Goal: Task Accomplishment & Management: Manage account settings

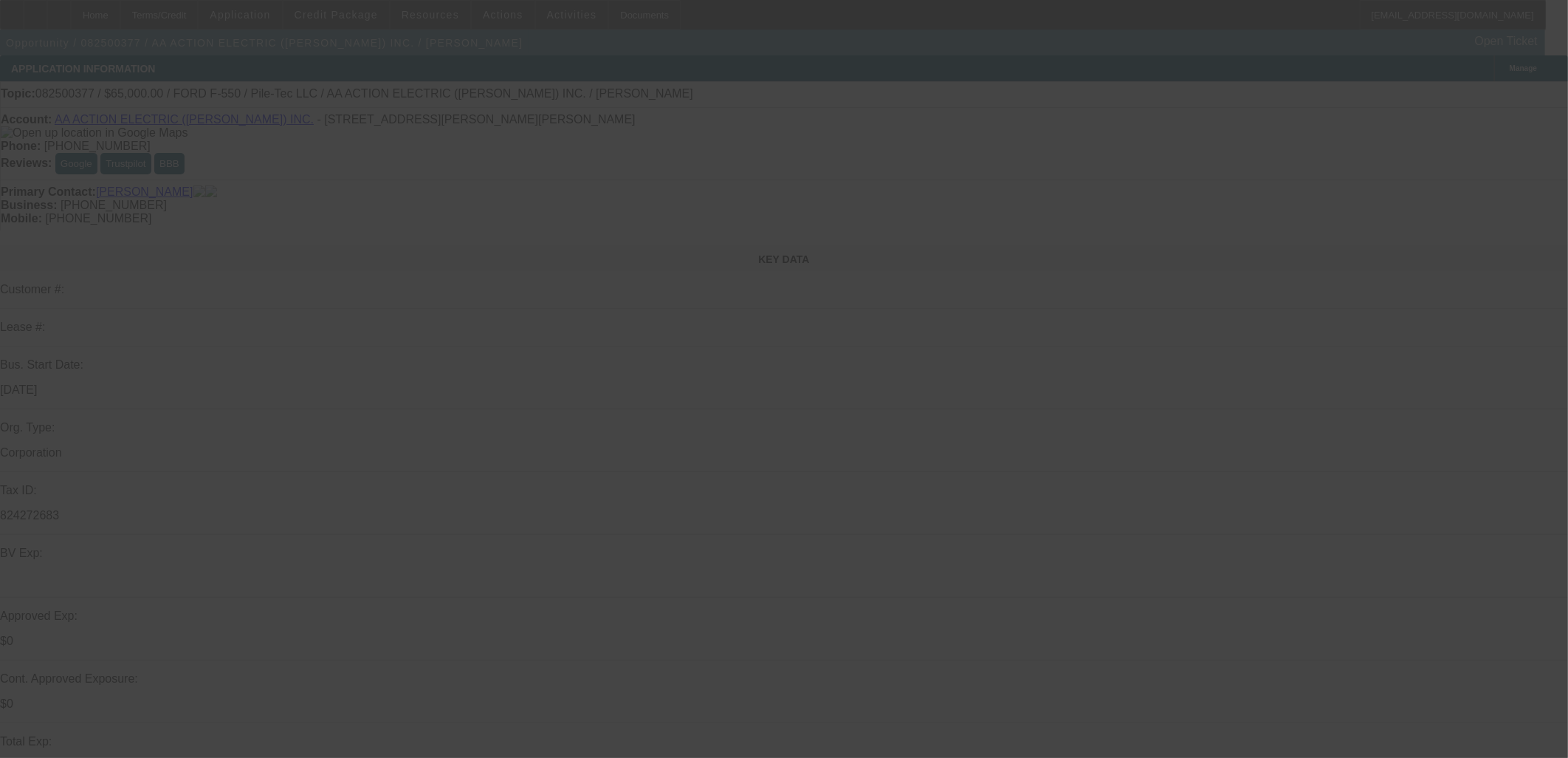
select select "0"
select select "6"
select select "0"
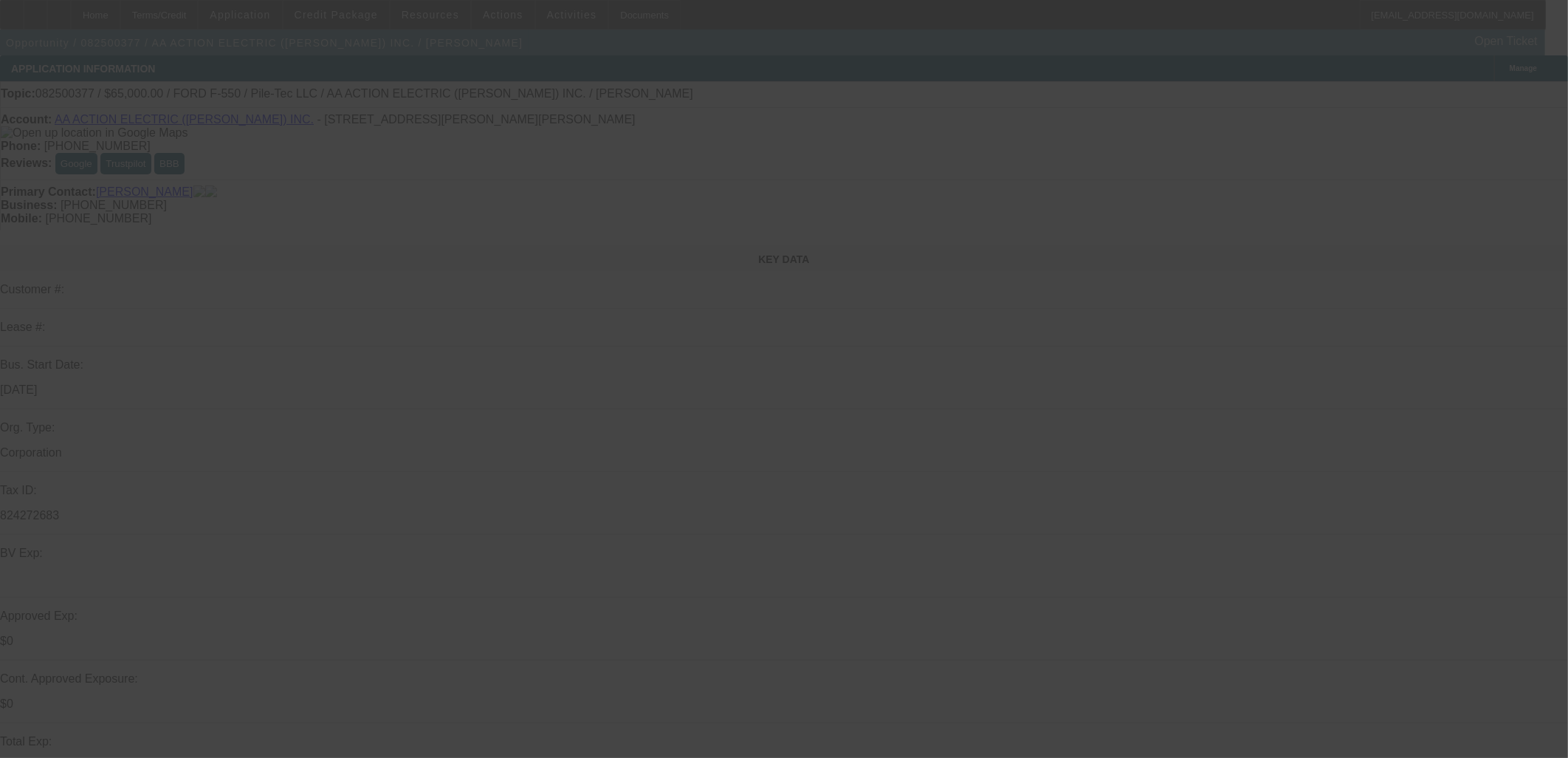
select select "0"
select select "6"
select select "0"
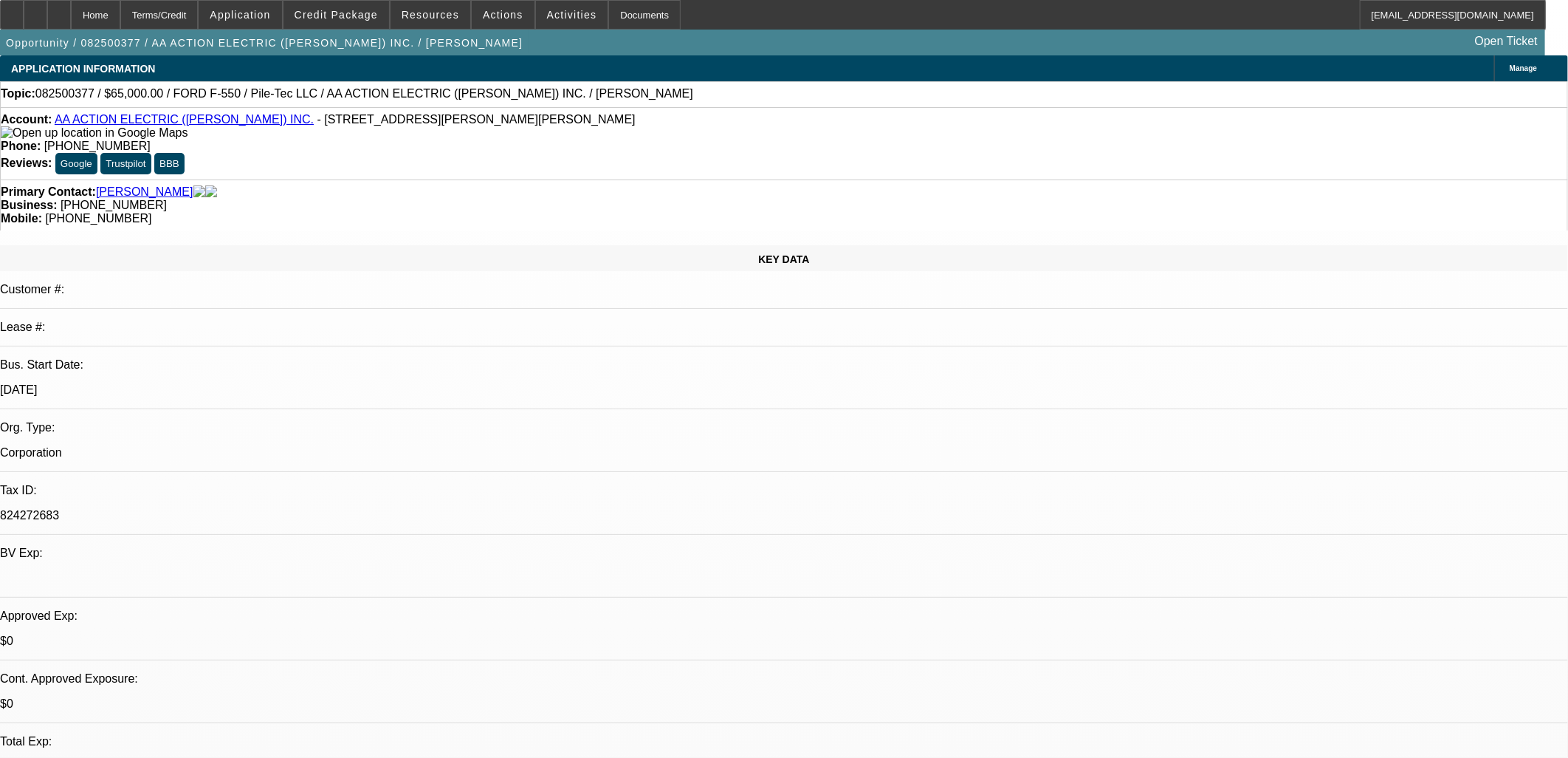
select select "0"
select select "6"
select select "0"
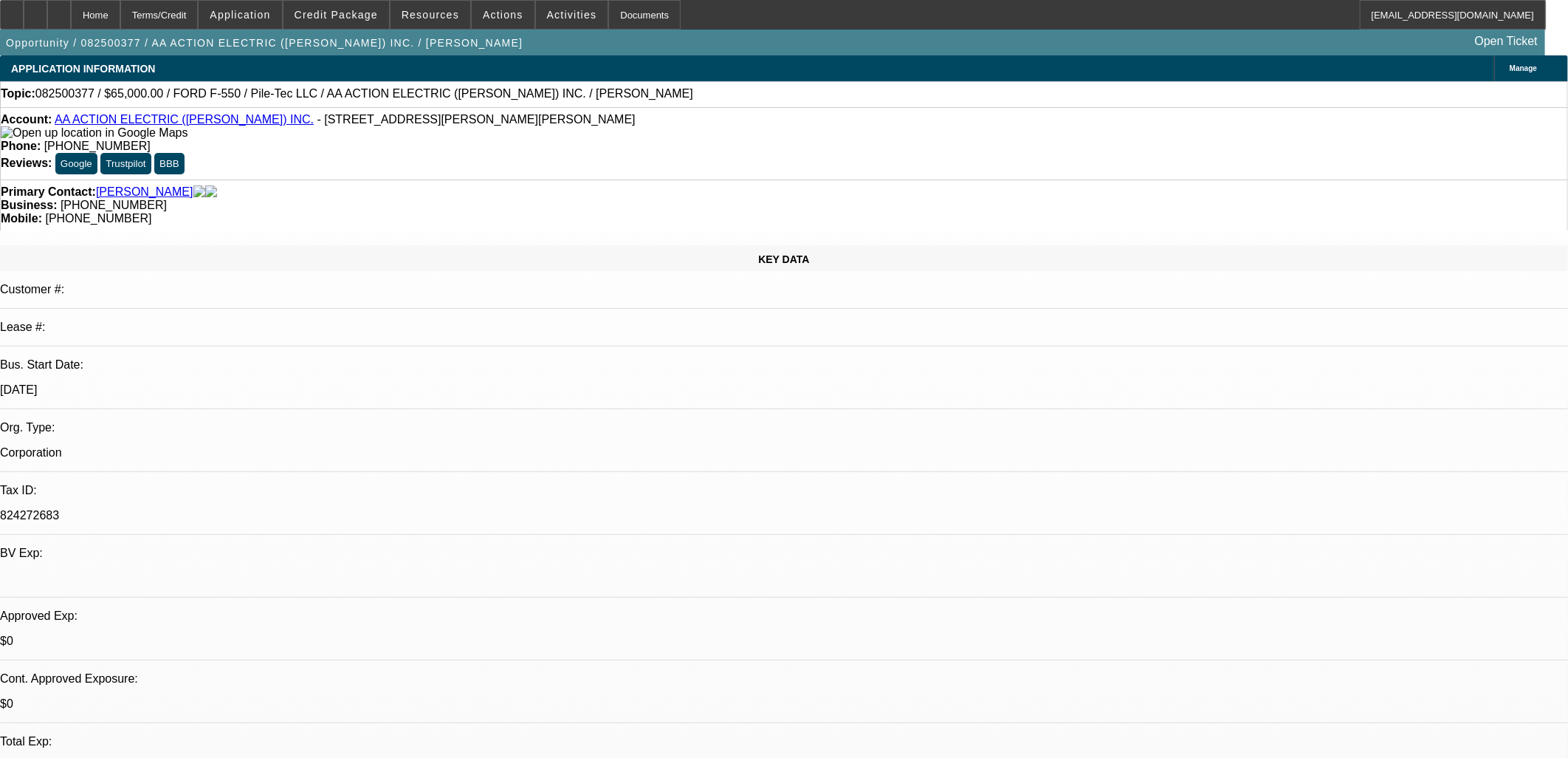
select select "0"
select select "6"
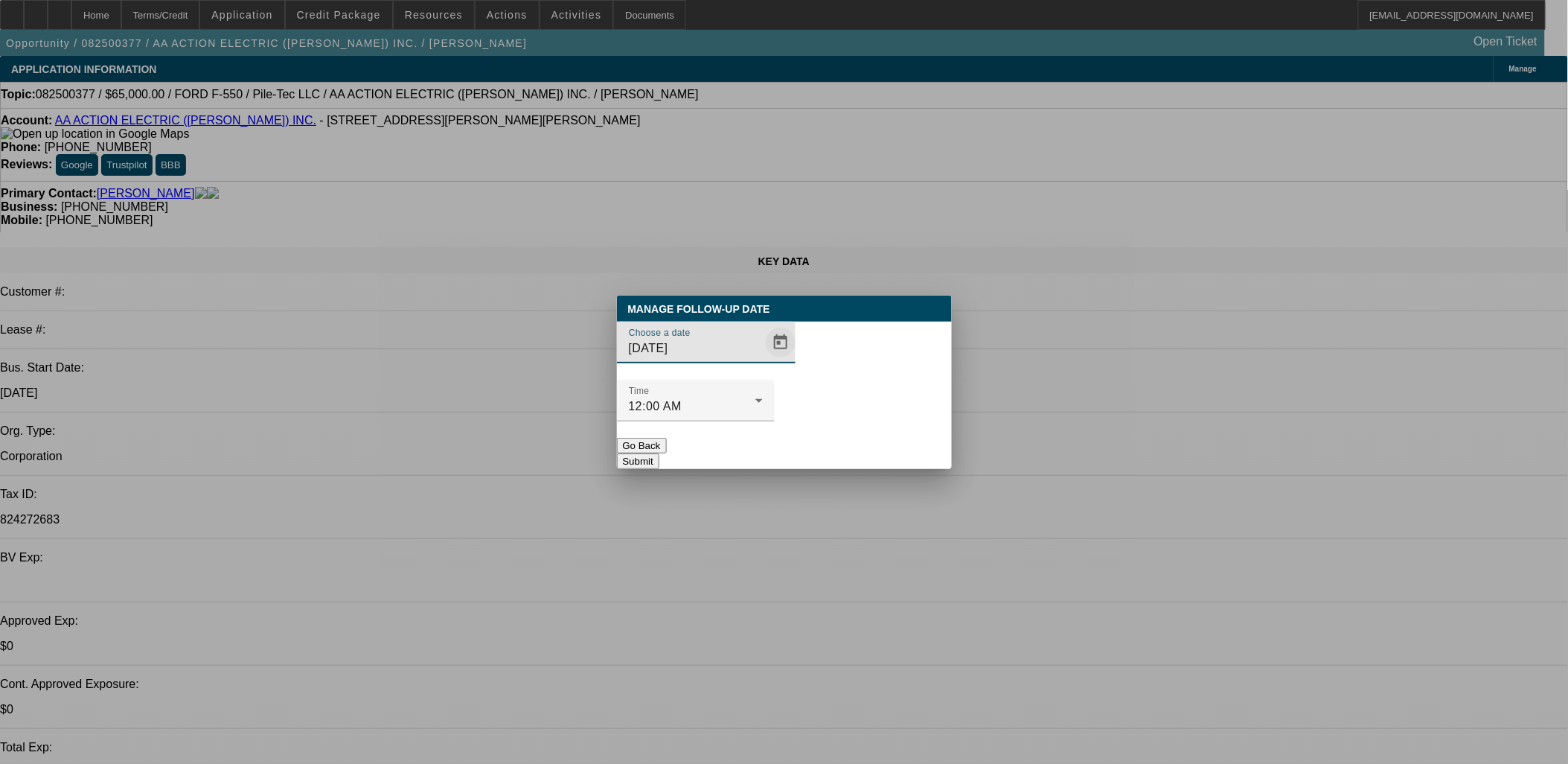
click at [763, 361] on span "Open calendar" at bounding box center [780, 341] width 36 height 36
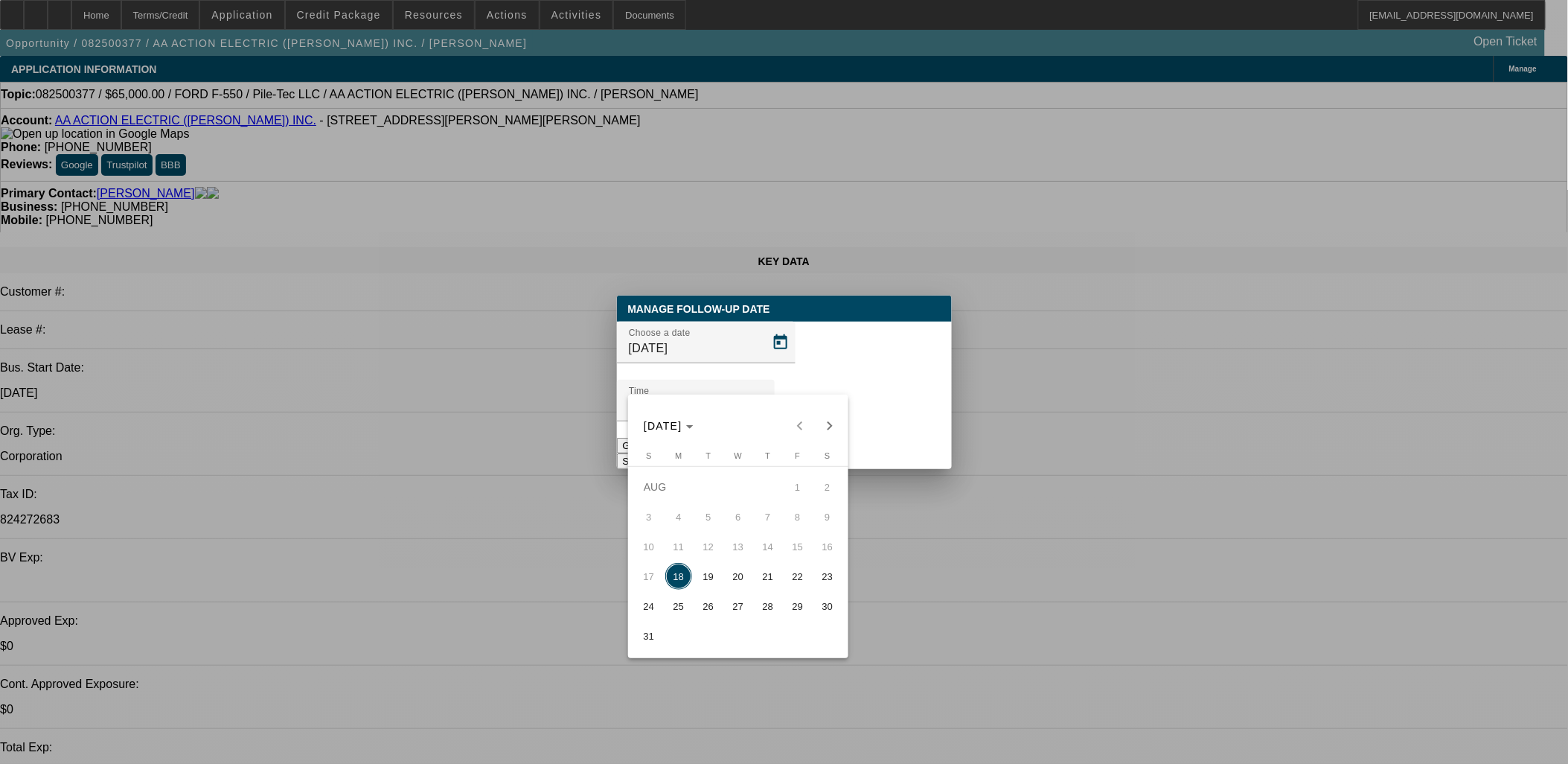
click at [791, 612] on span "29" at bounding box center [798, 606] width 27 height 27
type input "8/29/2025"
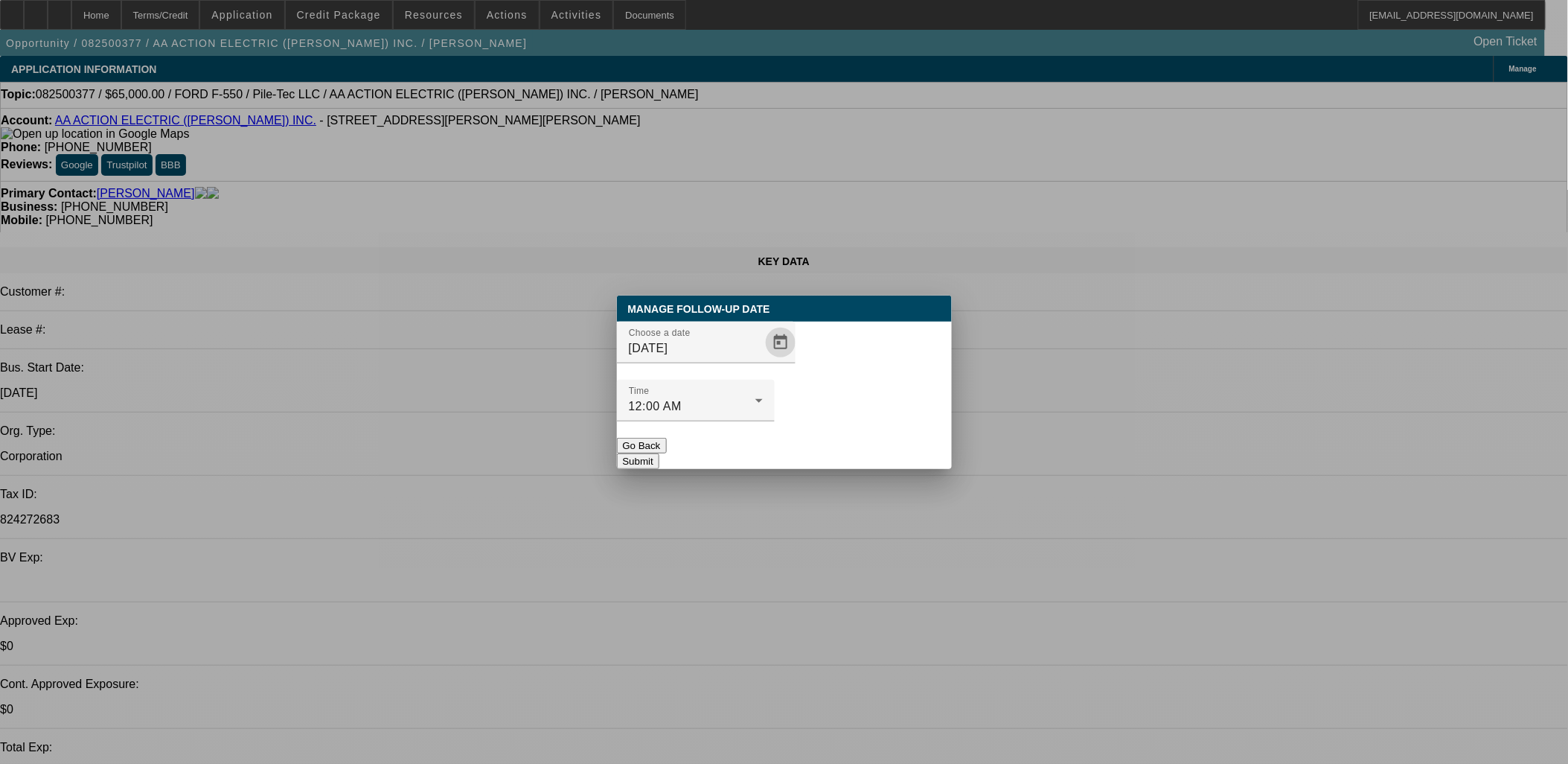
click at [660, 453] on button "Submit" at bounding box center [638, 461] width 42 height 15
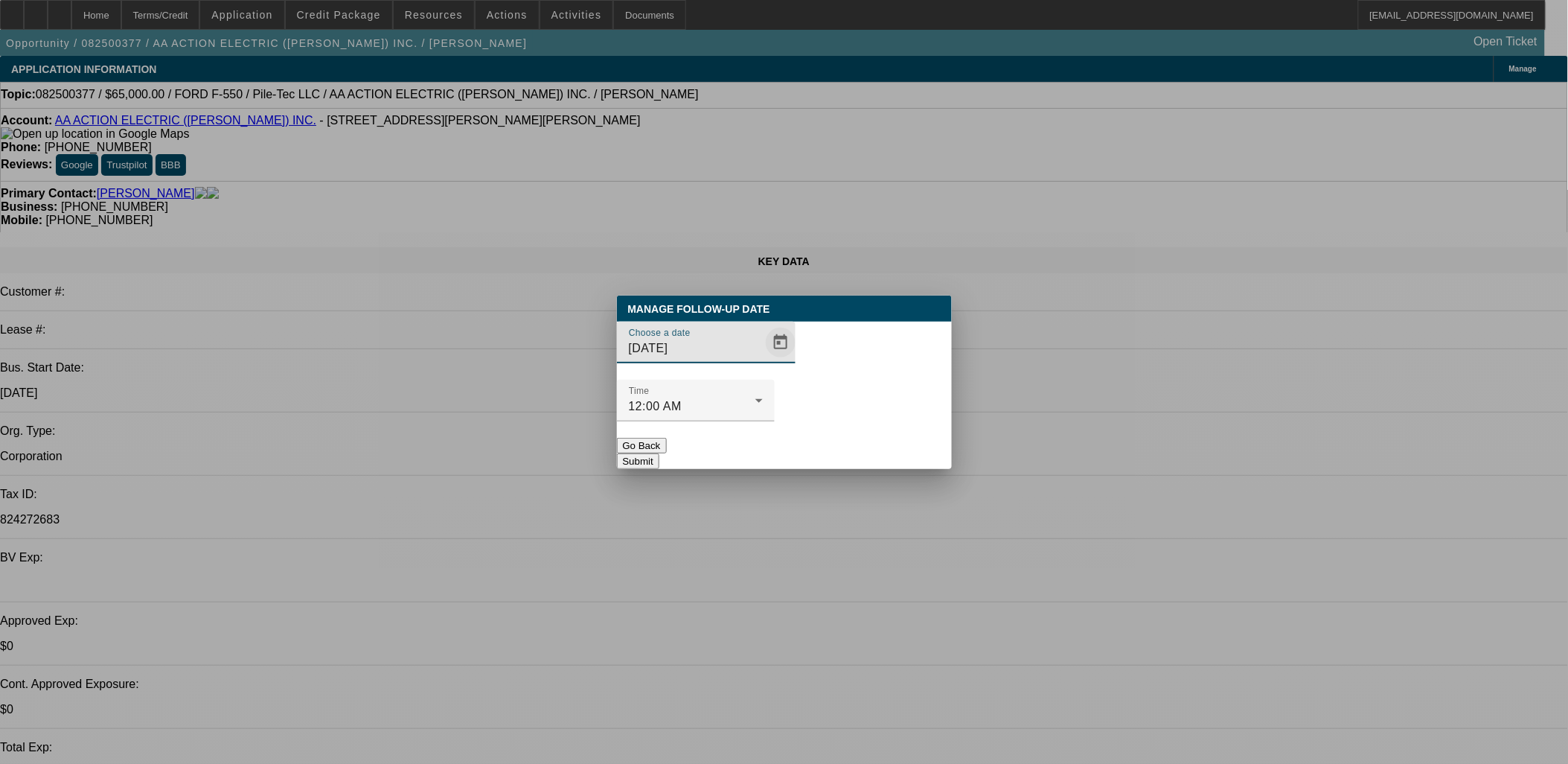
click at [763, 361] on span "Open calendar" at bounding box center [780, 341] width 36 height 36
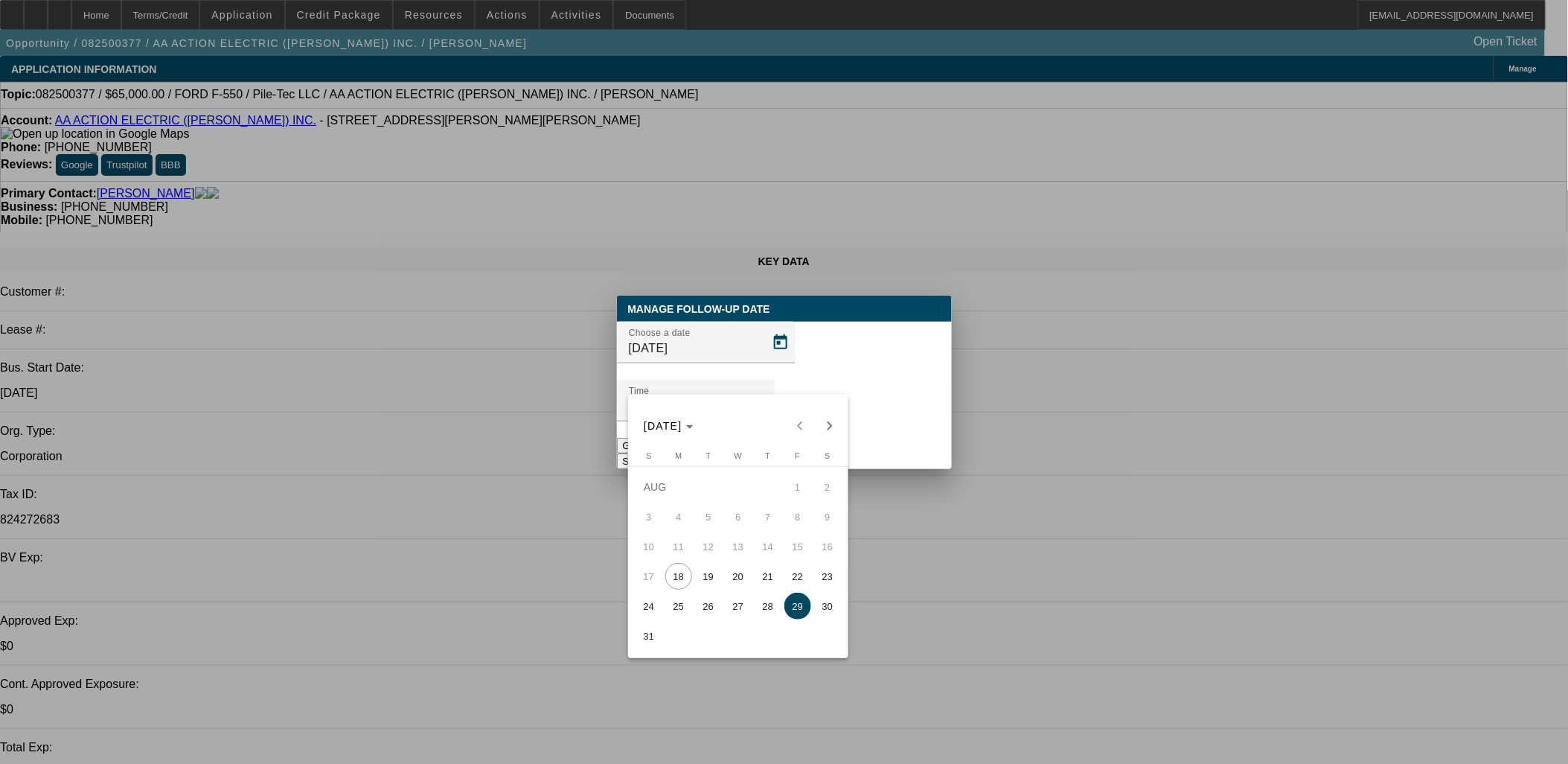
click at [670, 616] on span "25" at bounding box center [679, 606] width 27 height 27
type input "[DATE]"
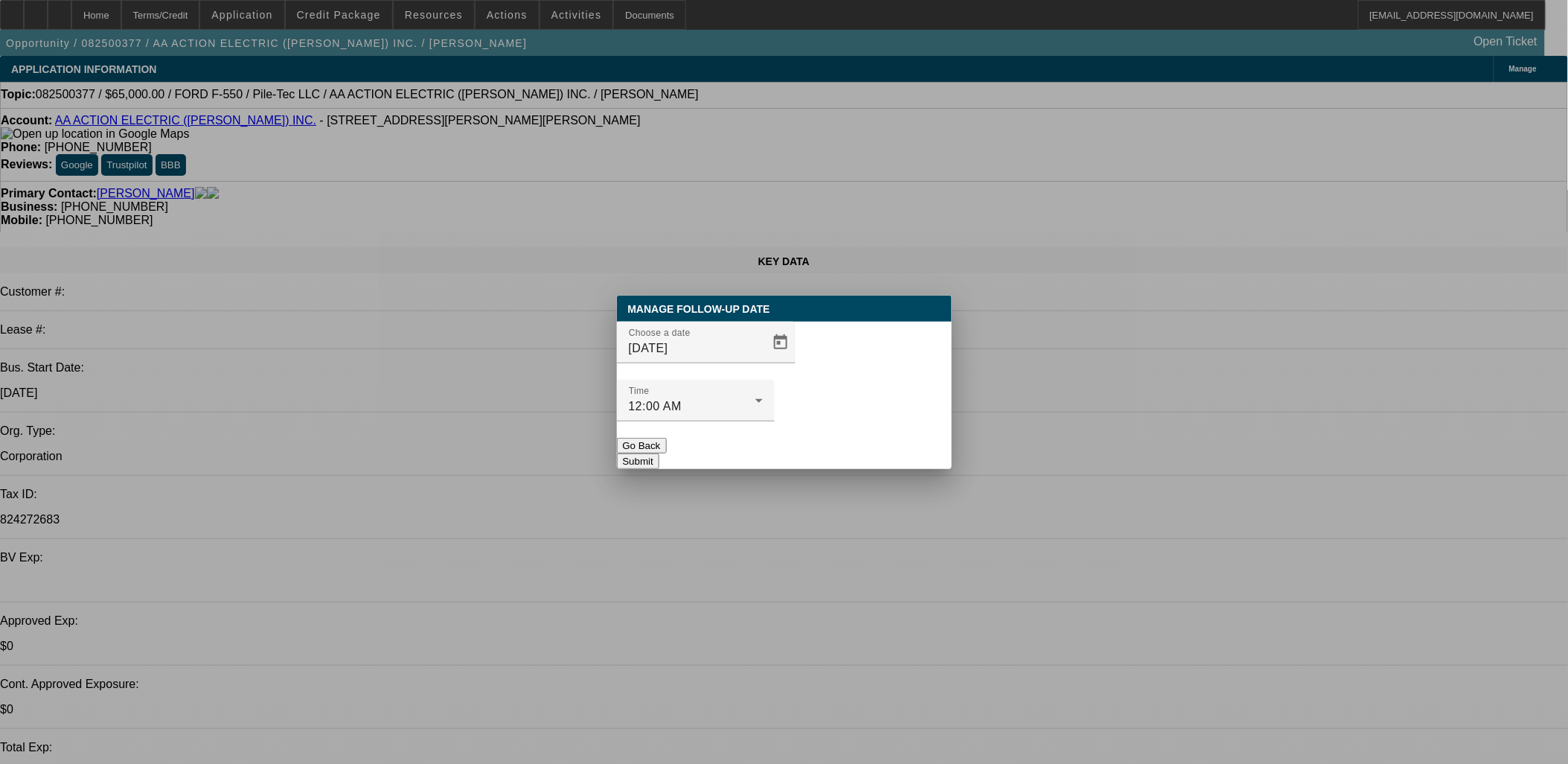
click at [660, 453] on button "Submit" at bounding box center [638, 461] width 42 height 15
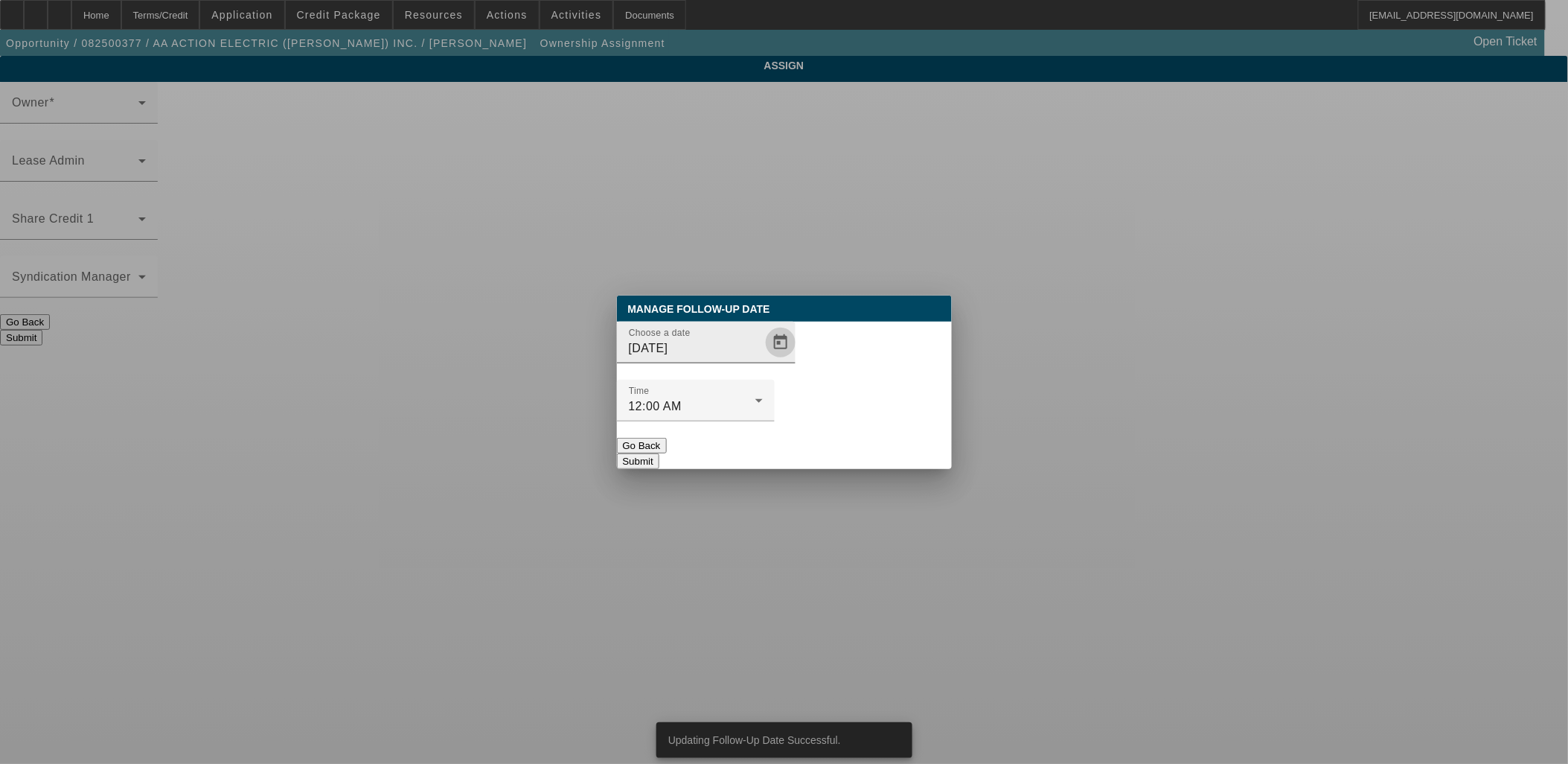
click at [767, 361] on span "Open calendar" at bounding box center [780, 341] width 36 height 36
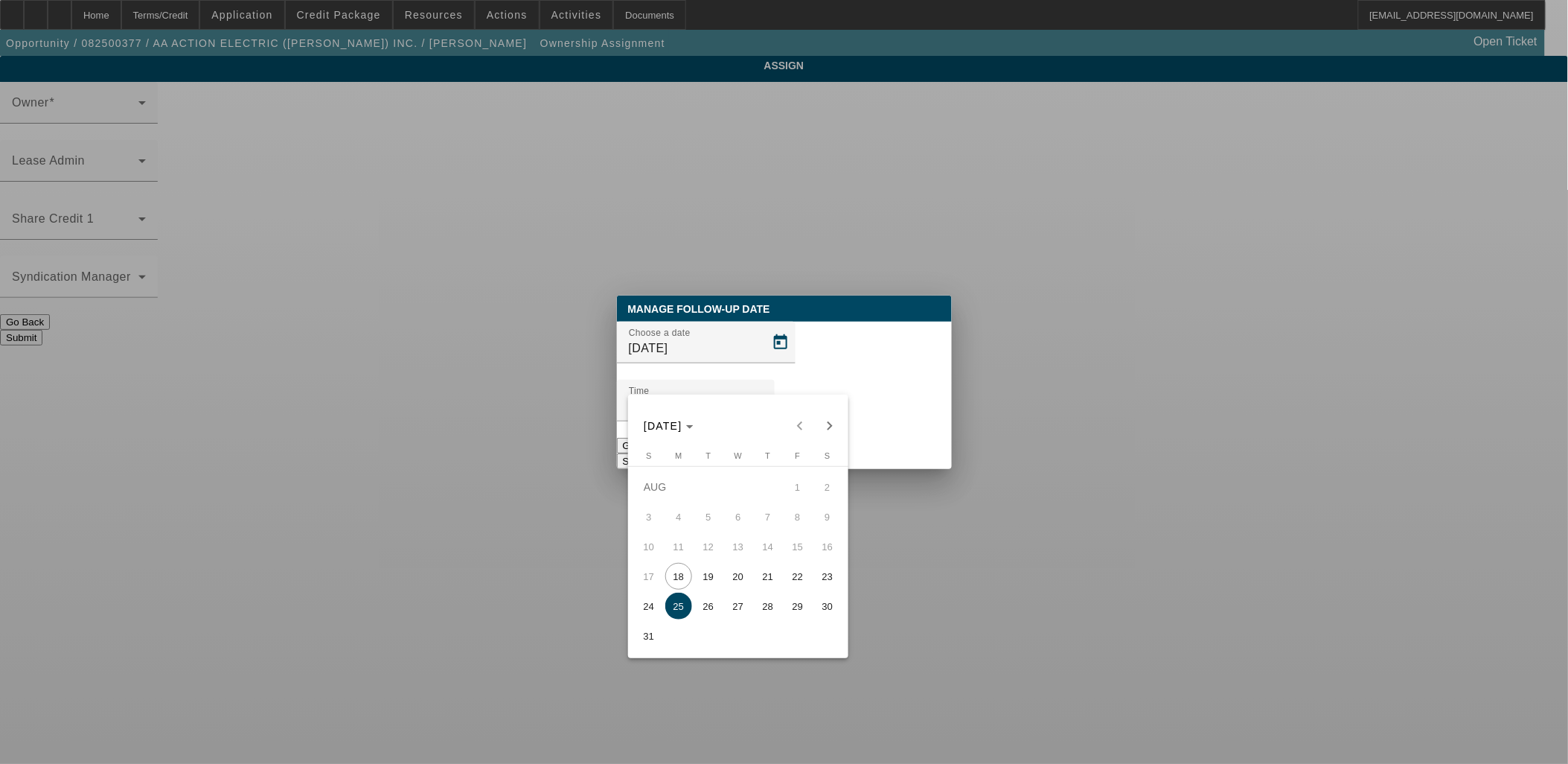
drag, startPoint x: 771, startPoint y: 602, endPoint x: 768, endPoint y: 569, distance: 33.1
click at [770, 600] on span "28" at bounding box center [769, 606] width 27 height 27
type input "8/28/2025"
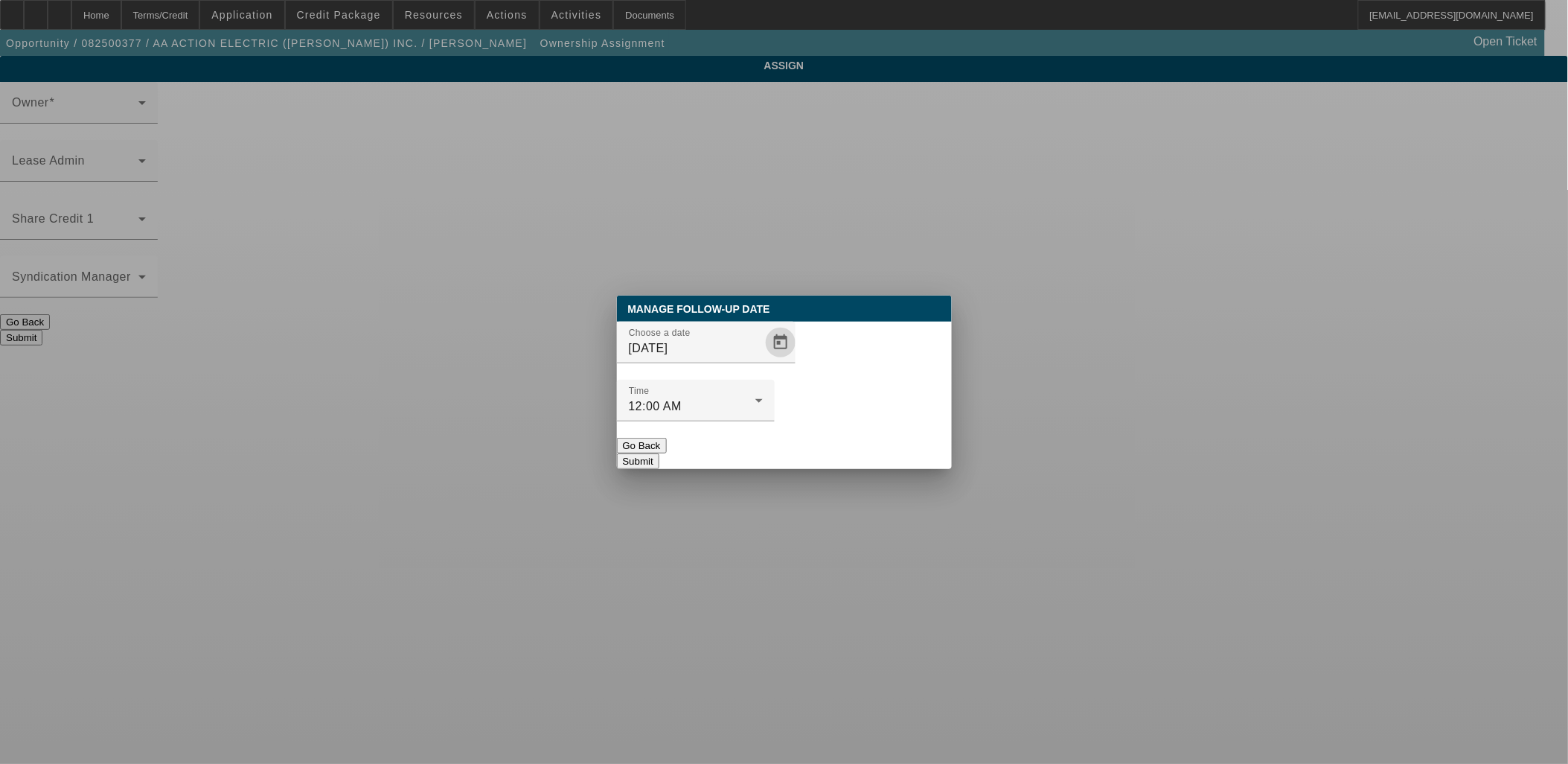
drag, startPoint x: 821, startPoint y: 406, endPoint x: 830, endPoint y: 415, distance: 12.7
click at [774, 422] on div at bounding box center [696, 429] width 158 height 16
click at [660, 453] on button "Submit" at bounding box center [638, 461] width 42 height 15
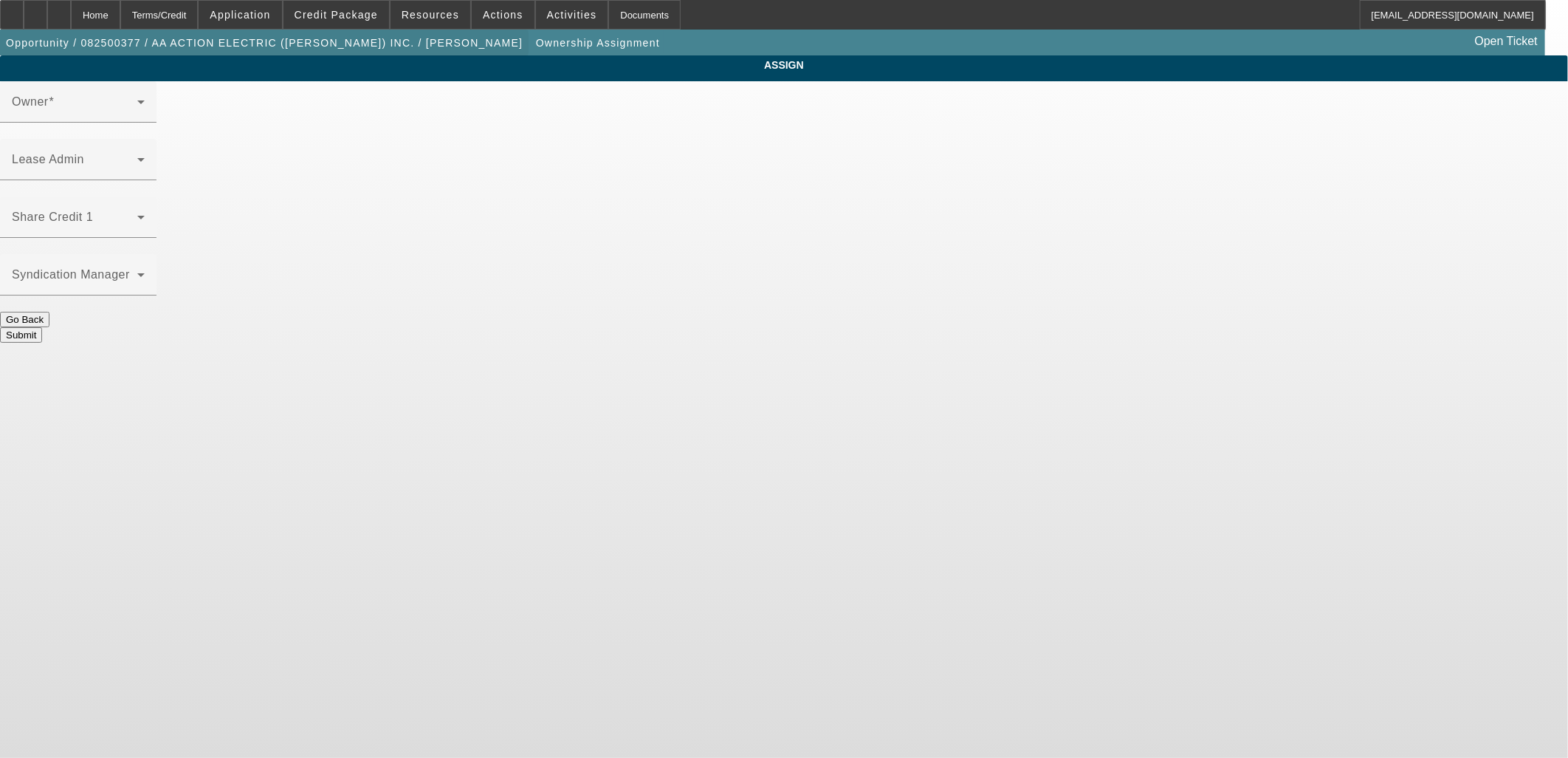
click at [328, 50] on span "button" at bounding box center [264, 42] width 529 height 35
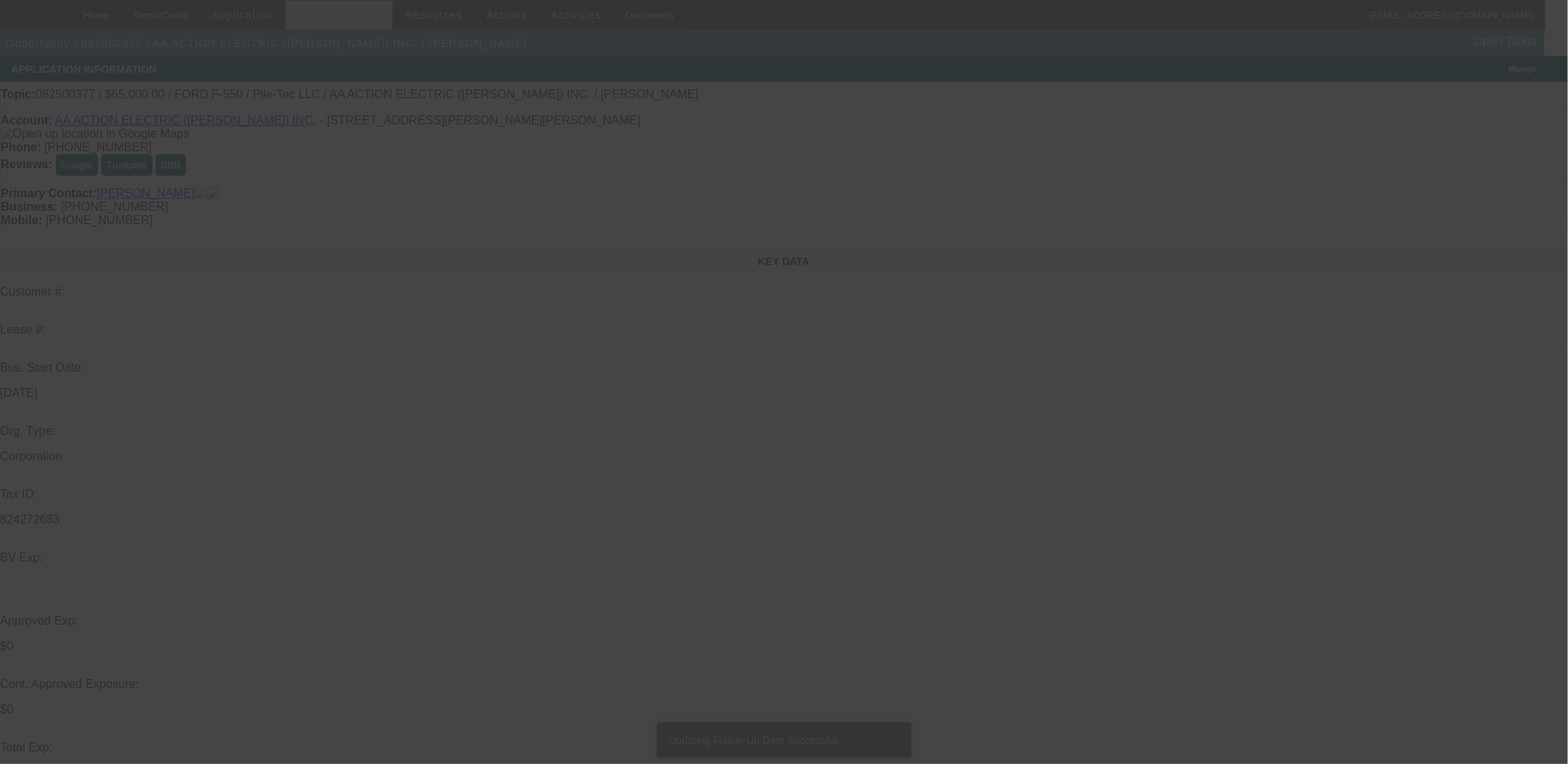
select select "0"
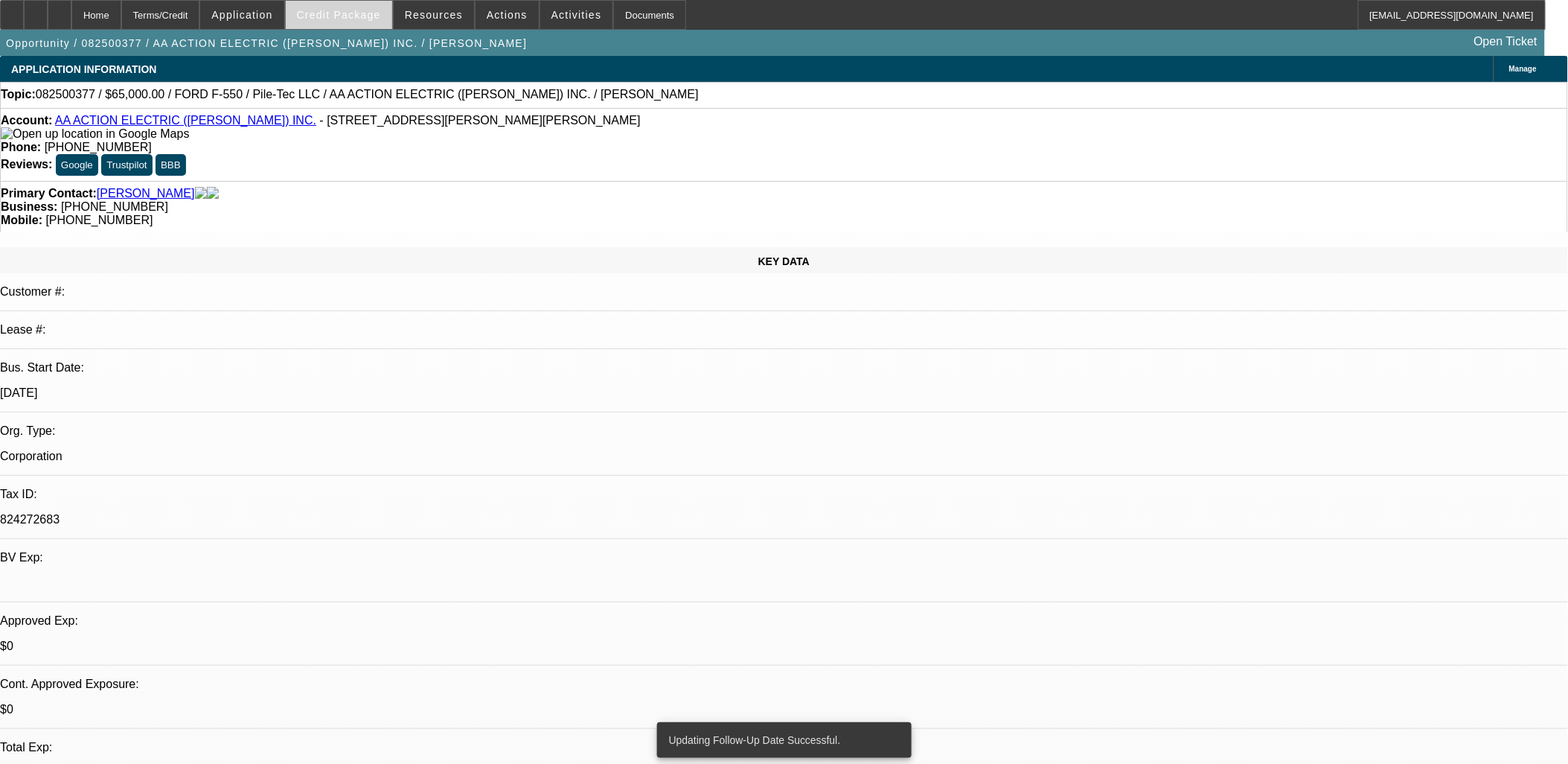
select select "0"
select select "6"
select select "0"
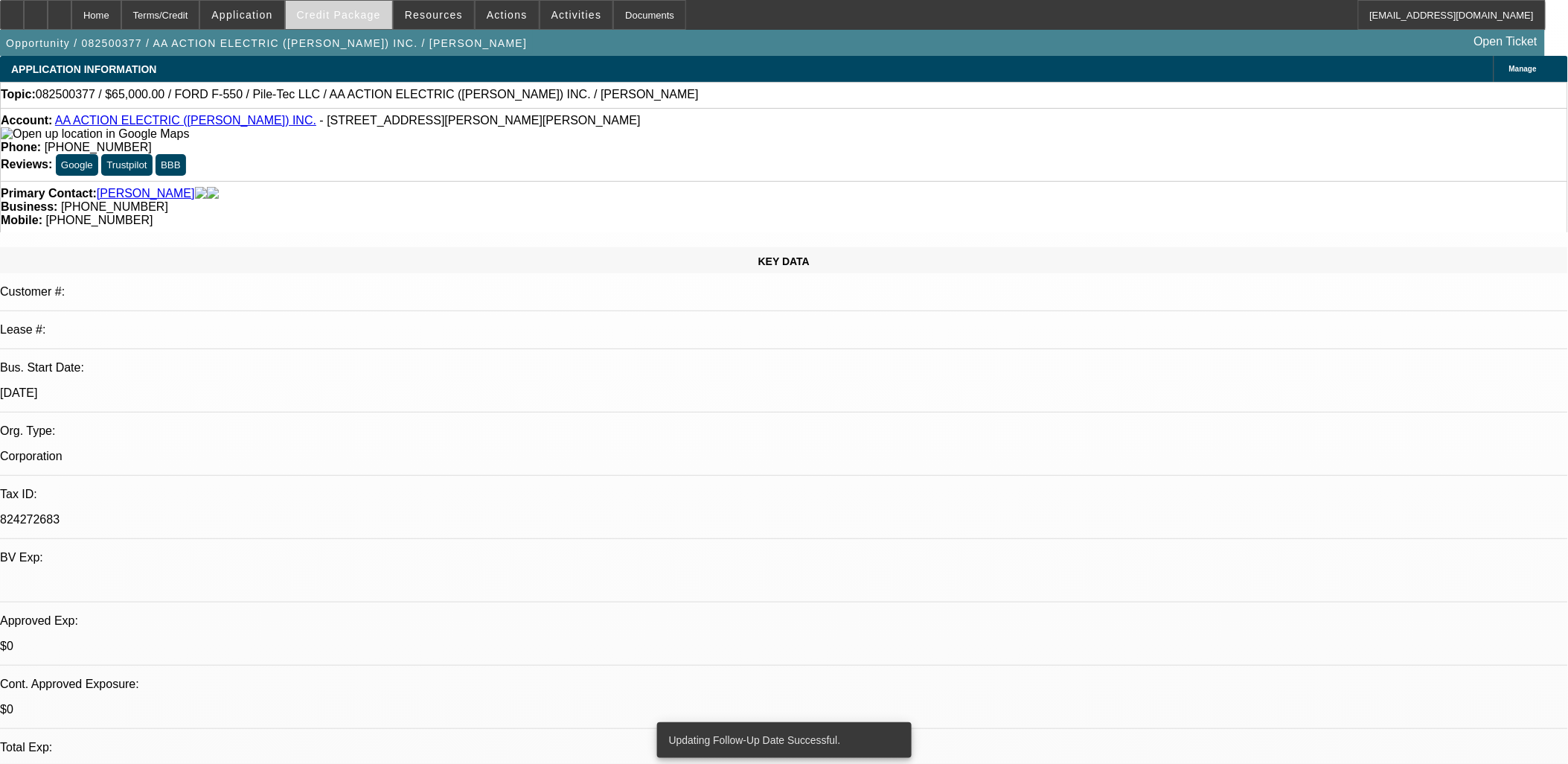
select select "0"
select select "6"
select select "0"
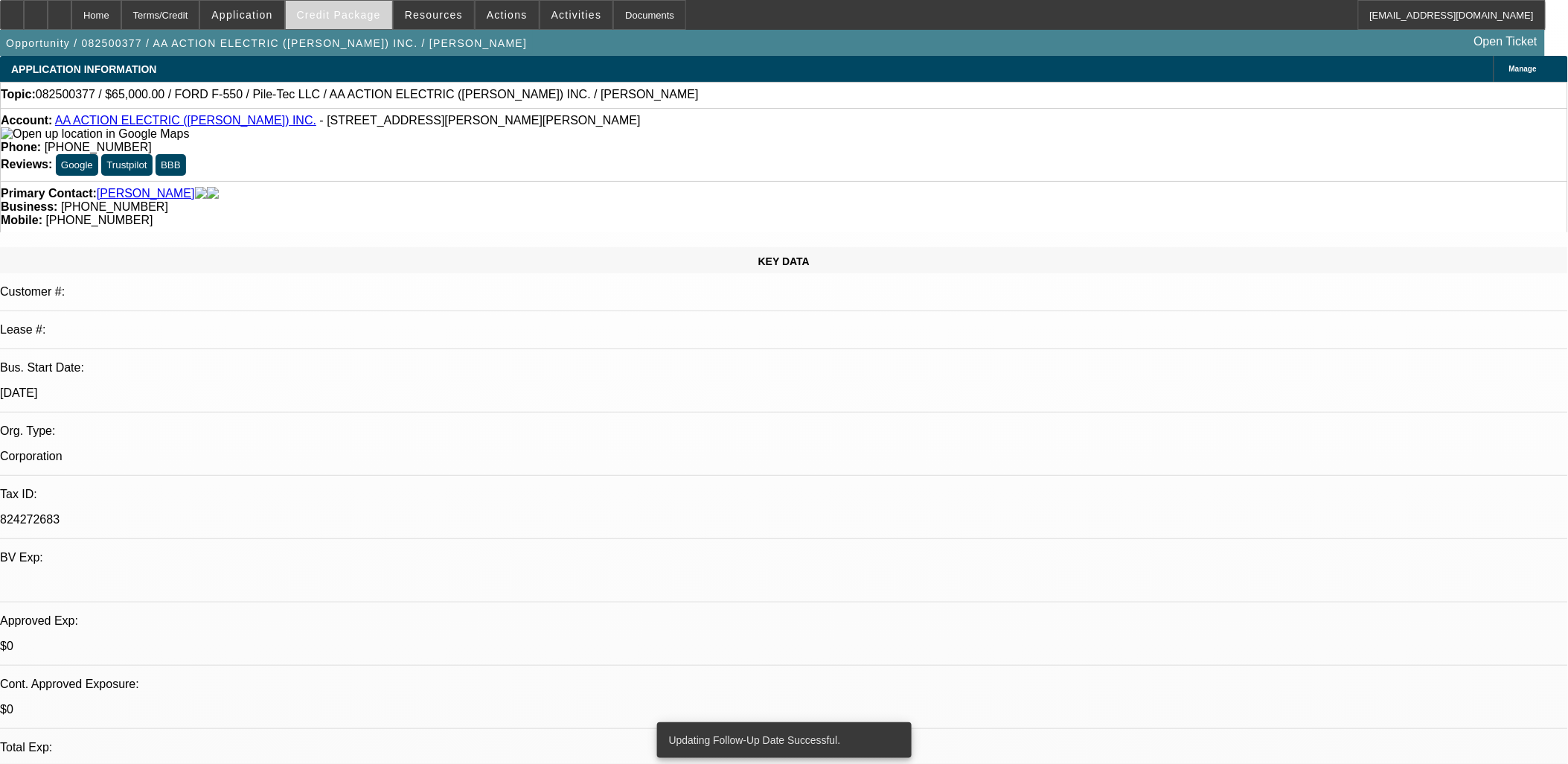
select select "6"
select select "0"
select select "6"
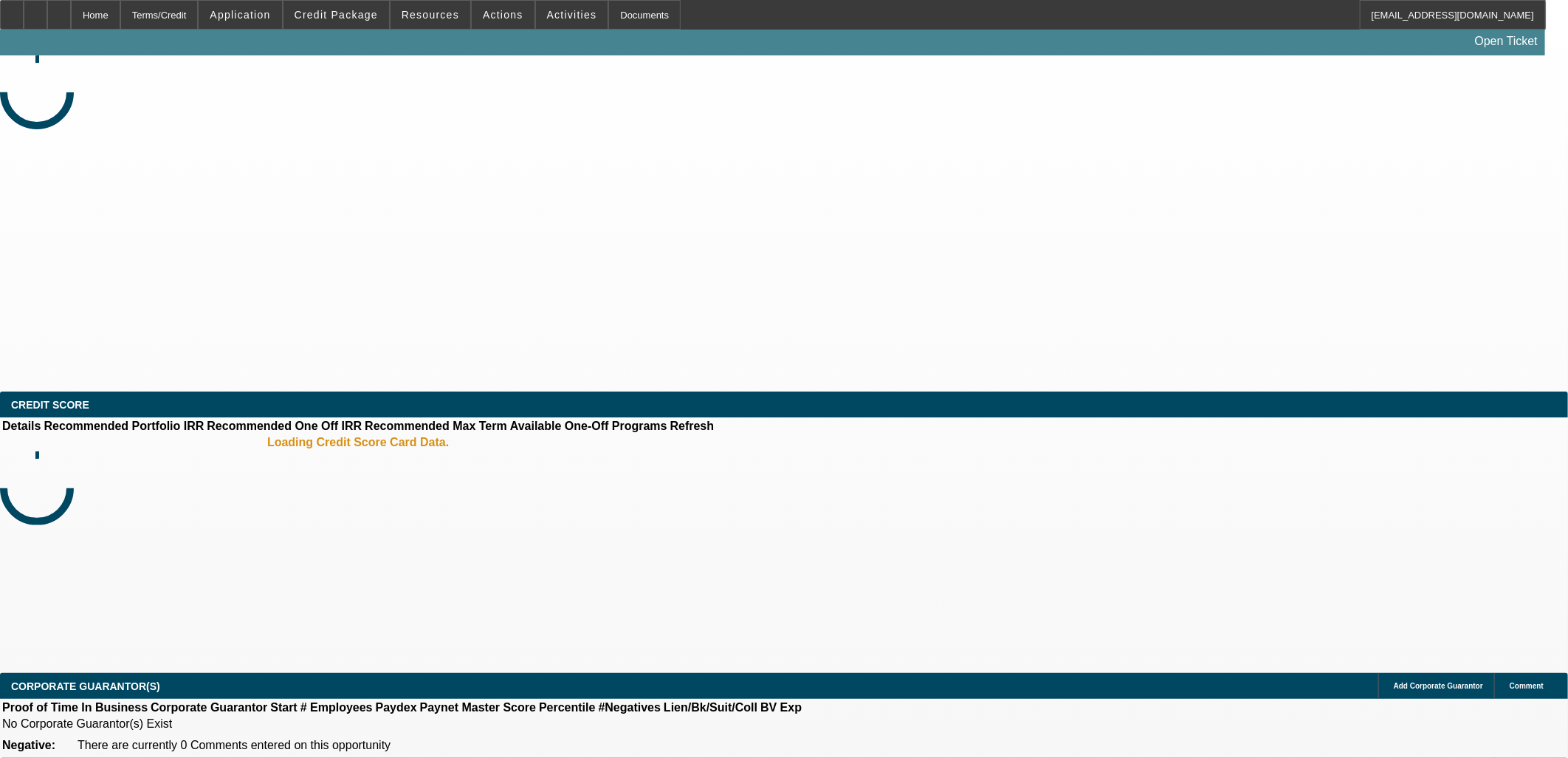
select select "0"
select select "2"
select select "0.1"
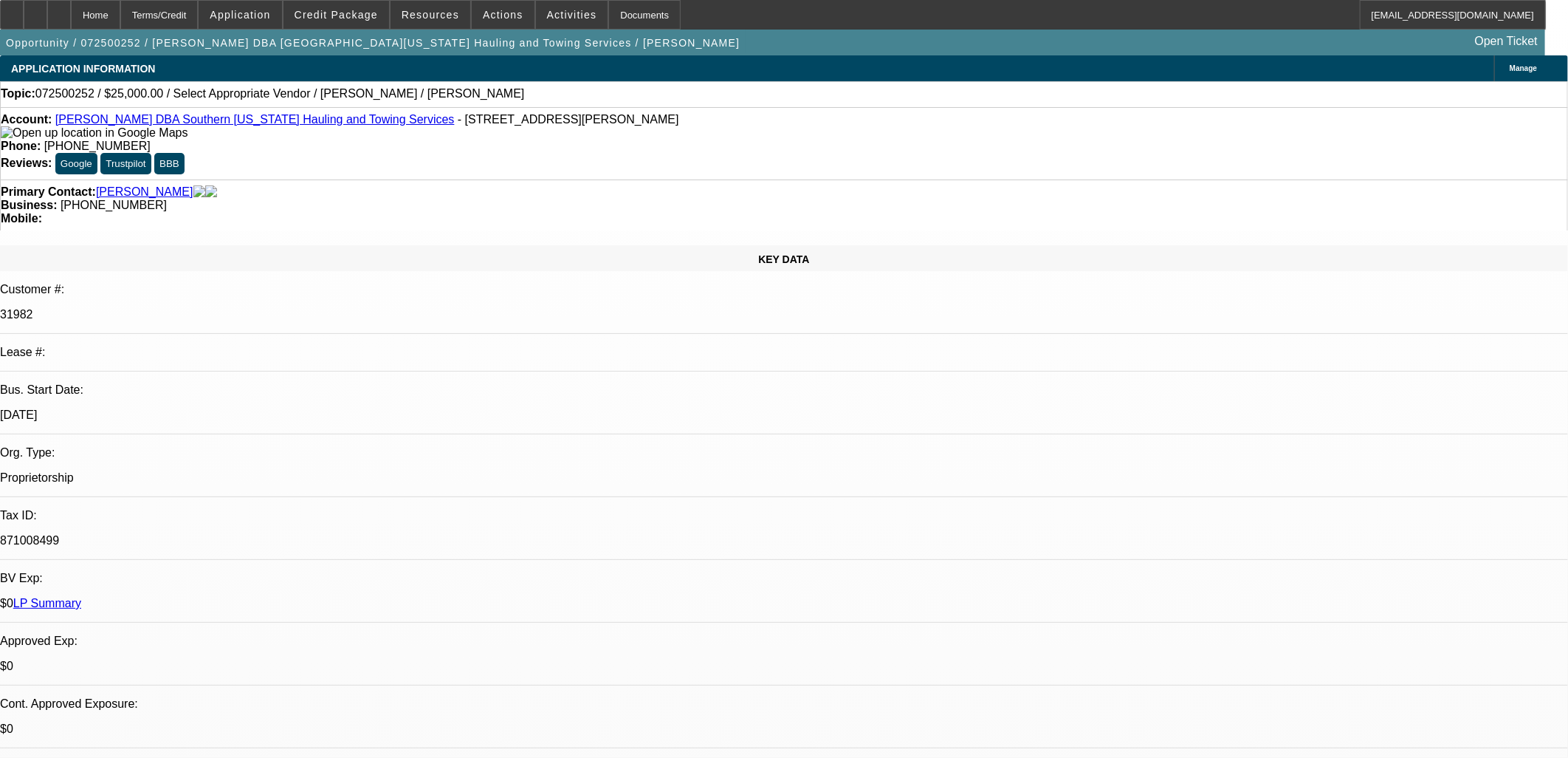
select select "1"
select select "2"
select select "4"
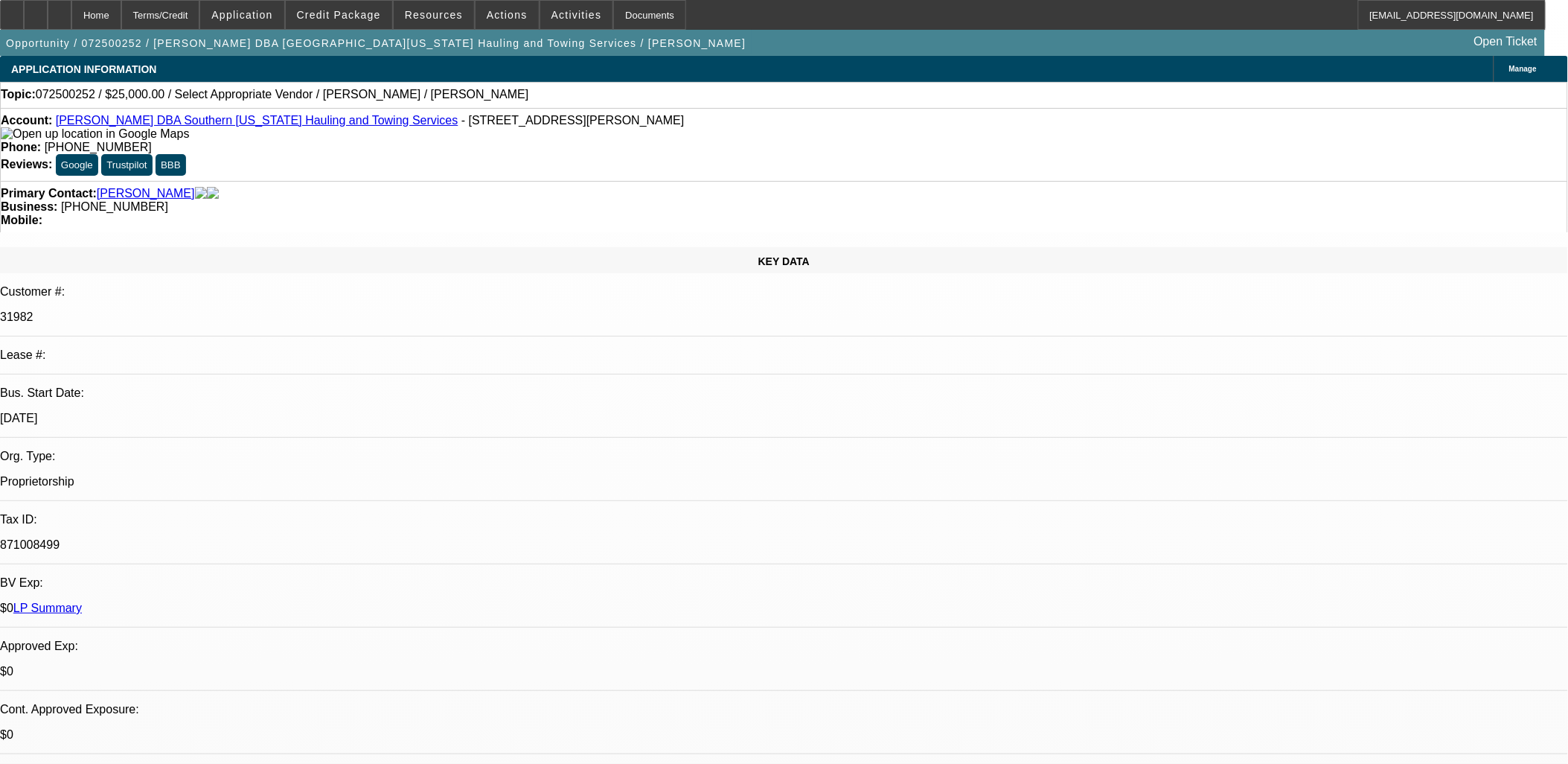
drag, startPoint x: 1253, startPoint y: 271, endPoint x: 1261, endPoint y: 281, distance: 12.8
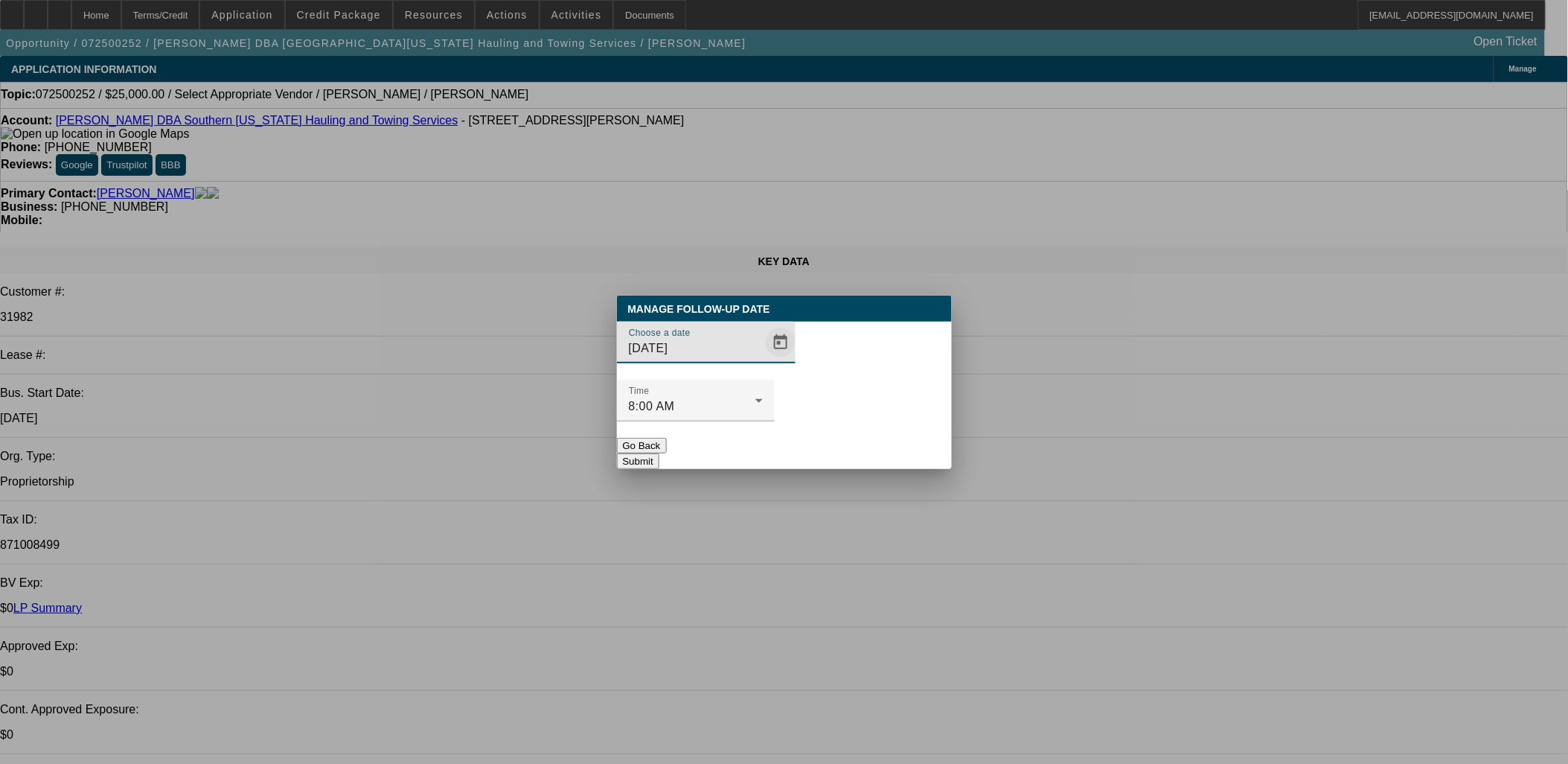
click at [763, 361] on span "Open calendar" at bounding box center [780, 341] width 36 height 36
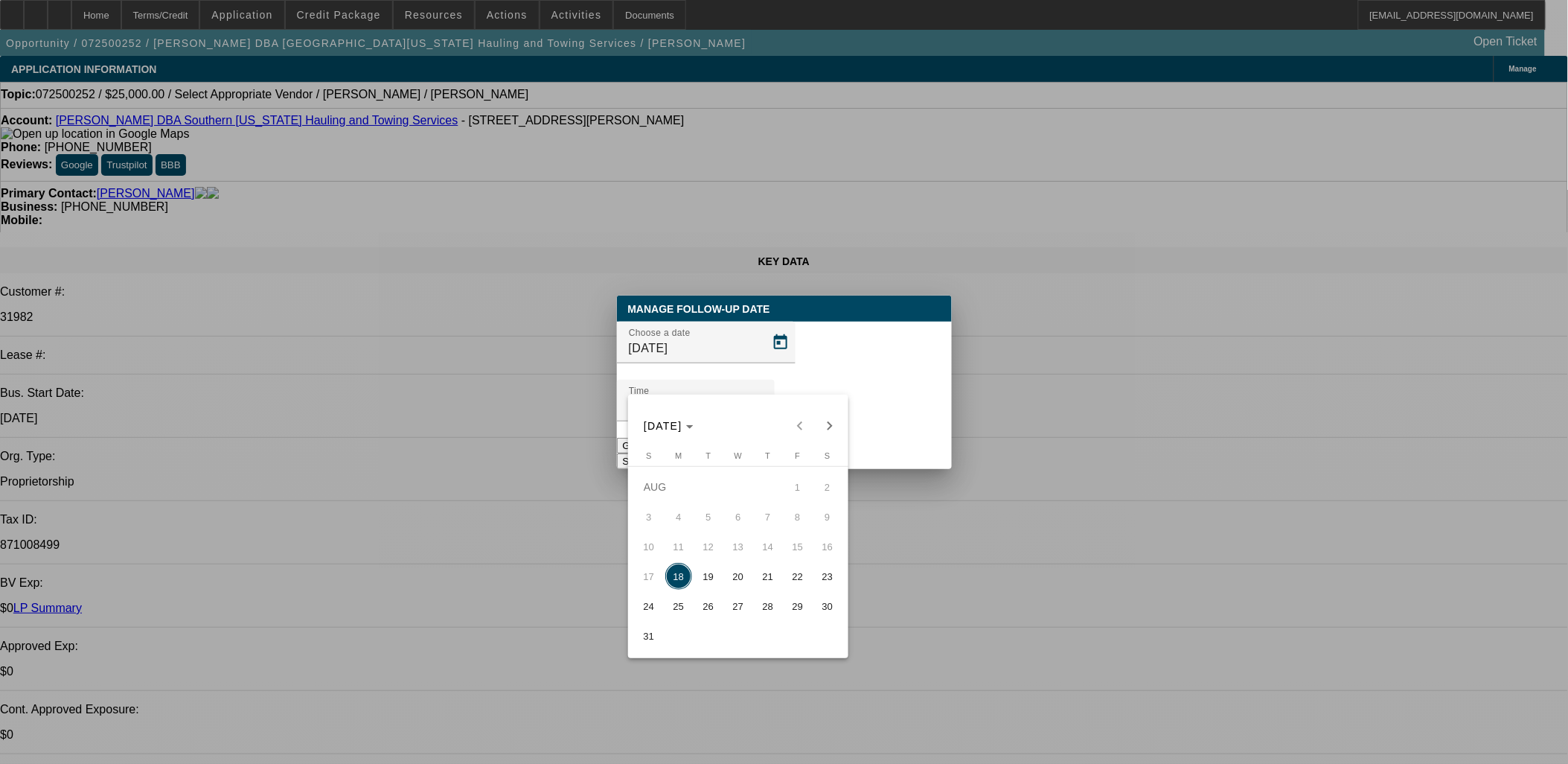
drag, startPoint x: 828, startPoint y: 417, endPoint x: 804, endPoint y: 441, distance: 33.9
click at [827, 417] on span "Next month" at bounding box center [829, 425] width 30 height 30
click at [674, 507] on button "1" at bounding box center [678, 516] width 30 height 30
type input "9/1/2025"
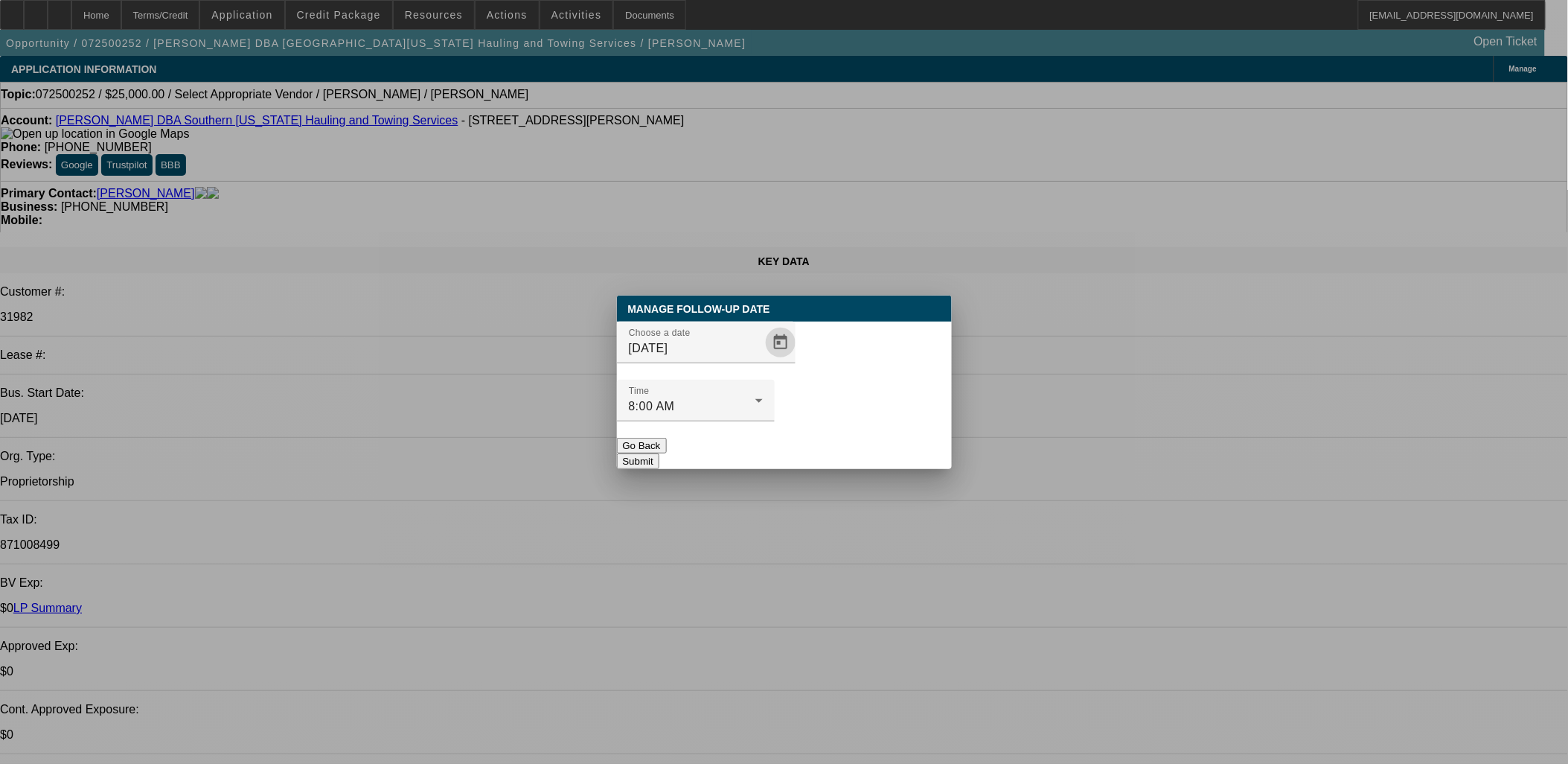
click at [660, 453] on button "Submit" at bounding box center [638, 461] width 42 height 15
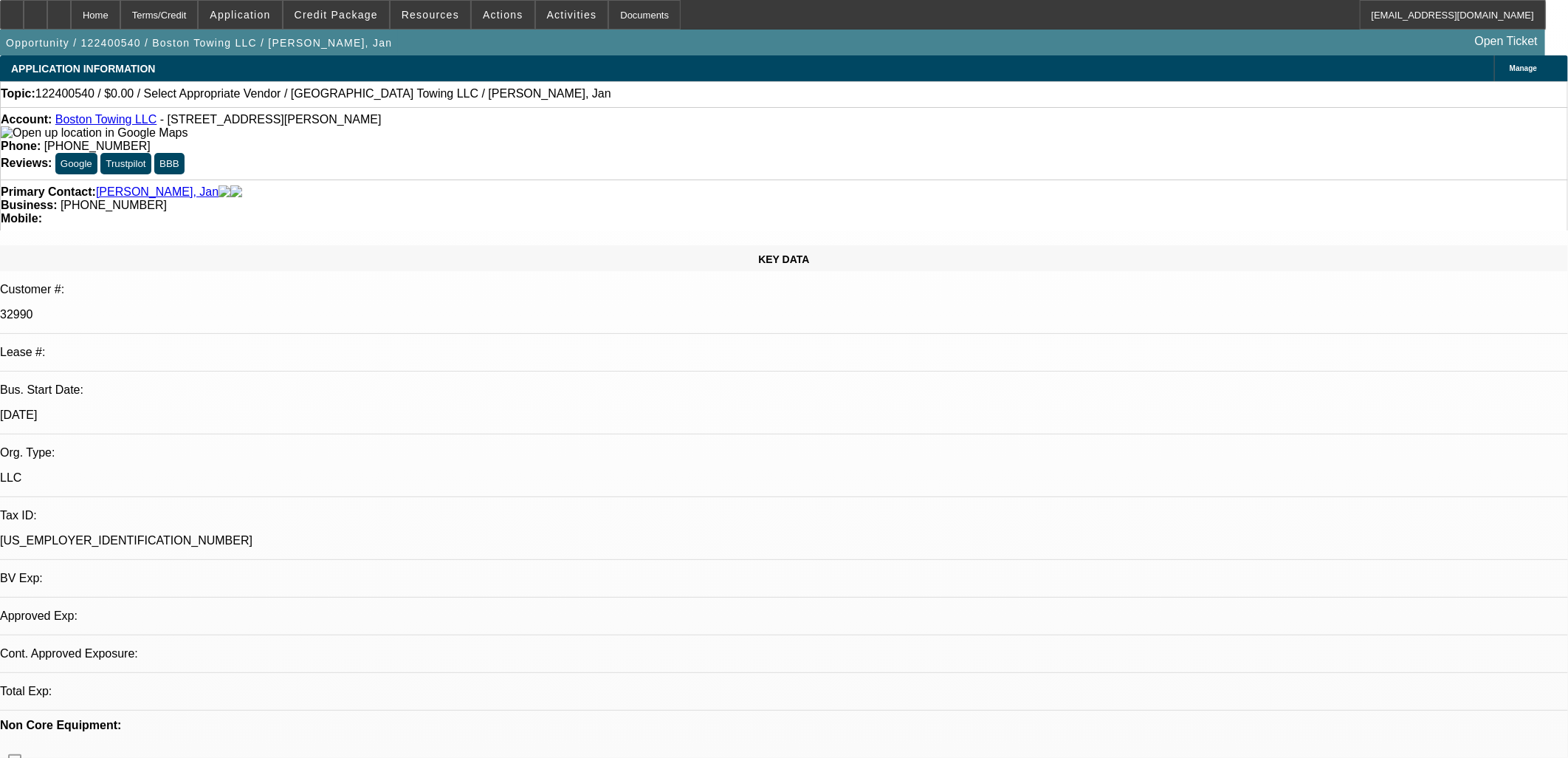
select select "0"
select select "2"
select select "0.1"
select select "4"
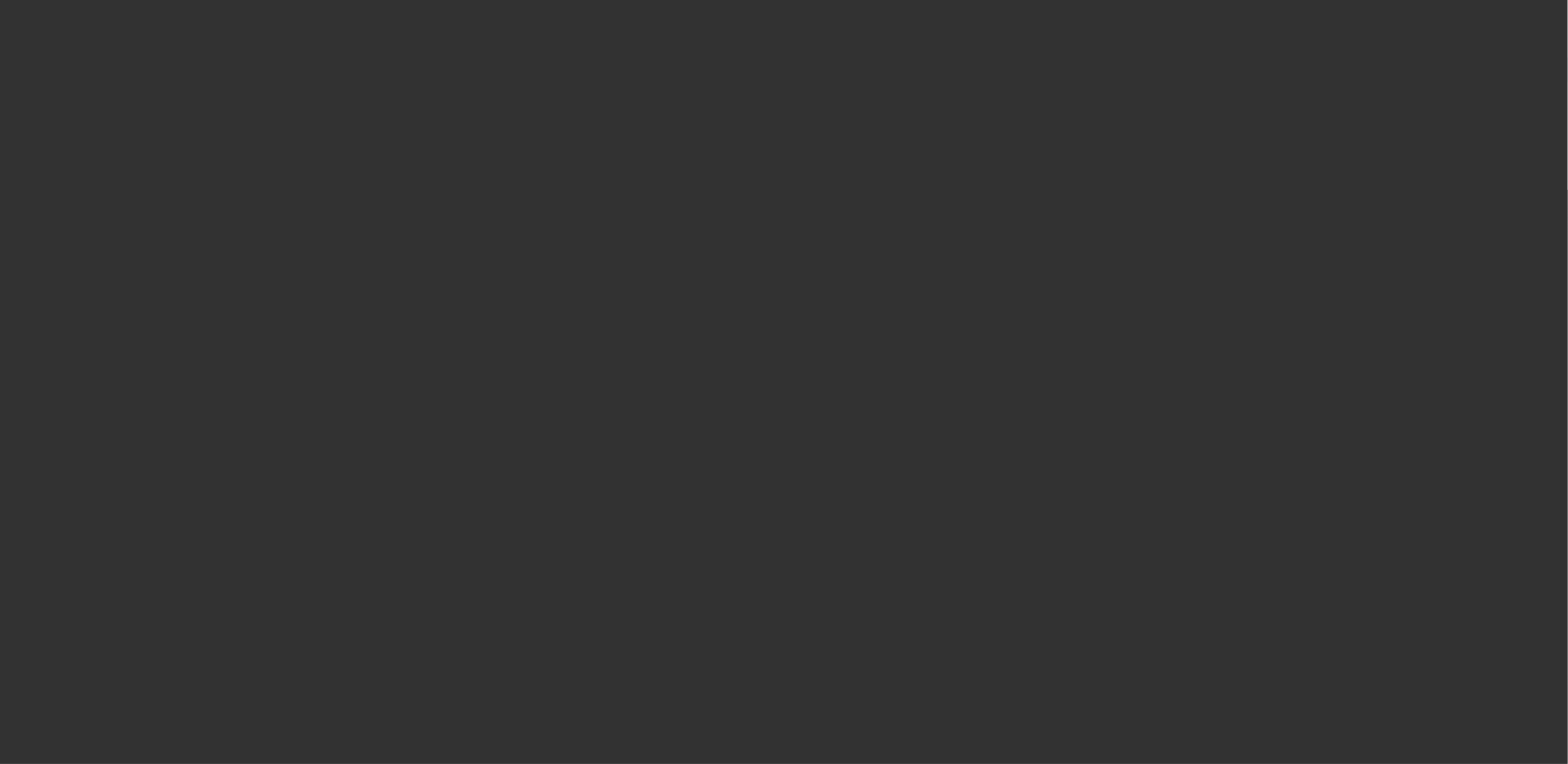
click at [763, 361] on span "Open calendar" at bounding box center [780, 341] width 36 height 36
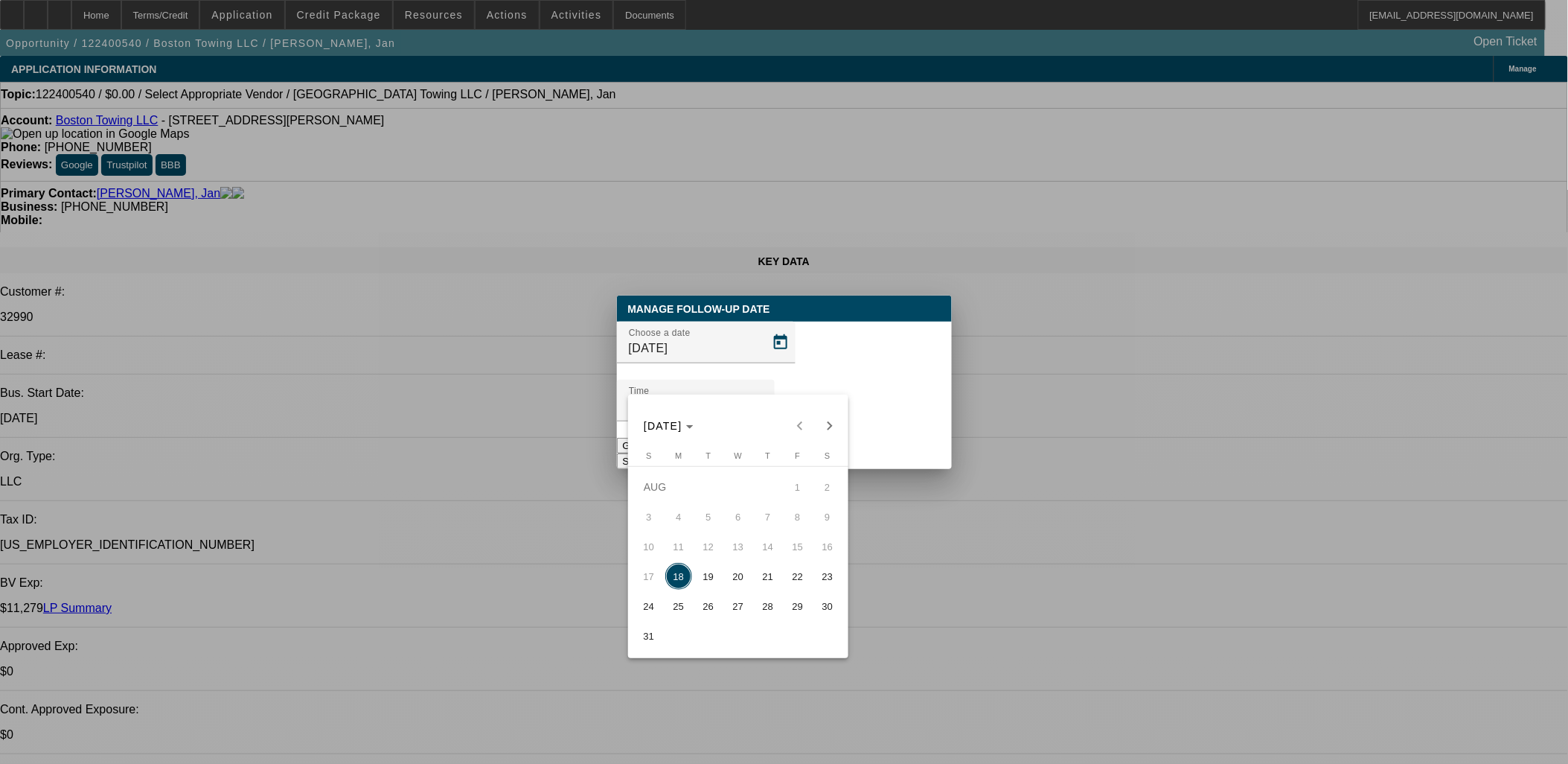
click at [676, 609] on span "25" at bounding box center [679, 606] width 27 height 27
type input "[DATE]"
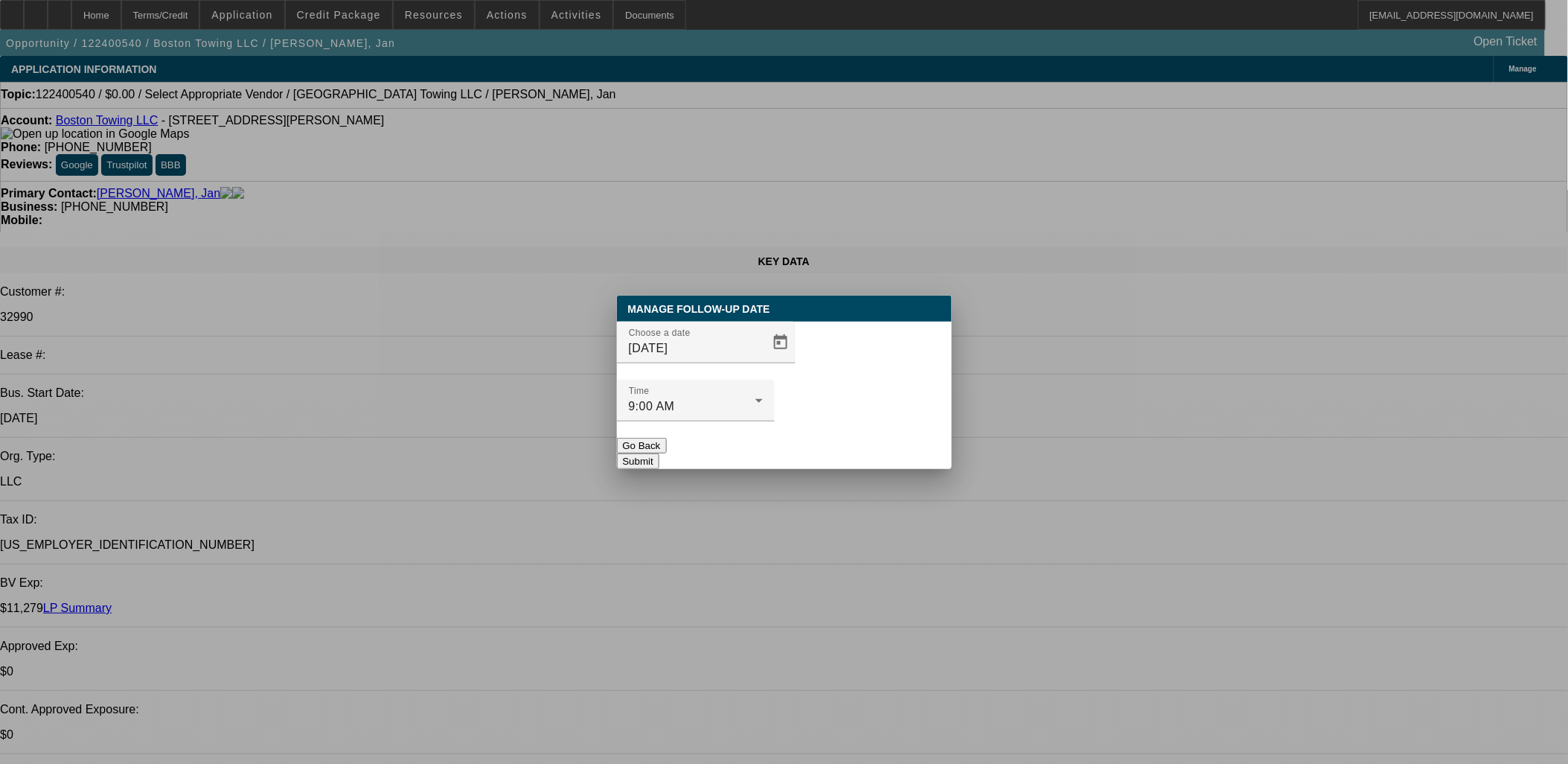
drag, startPoint x: 858, startPoint y: 413, endPoint x: 802, endPoint y: 368, distance: 71.8
click at [660, 453] on button "Submit" at bounding box center [638, 461] width 42 height 15
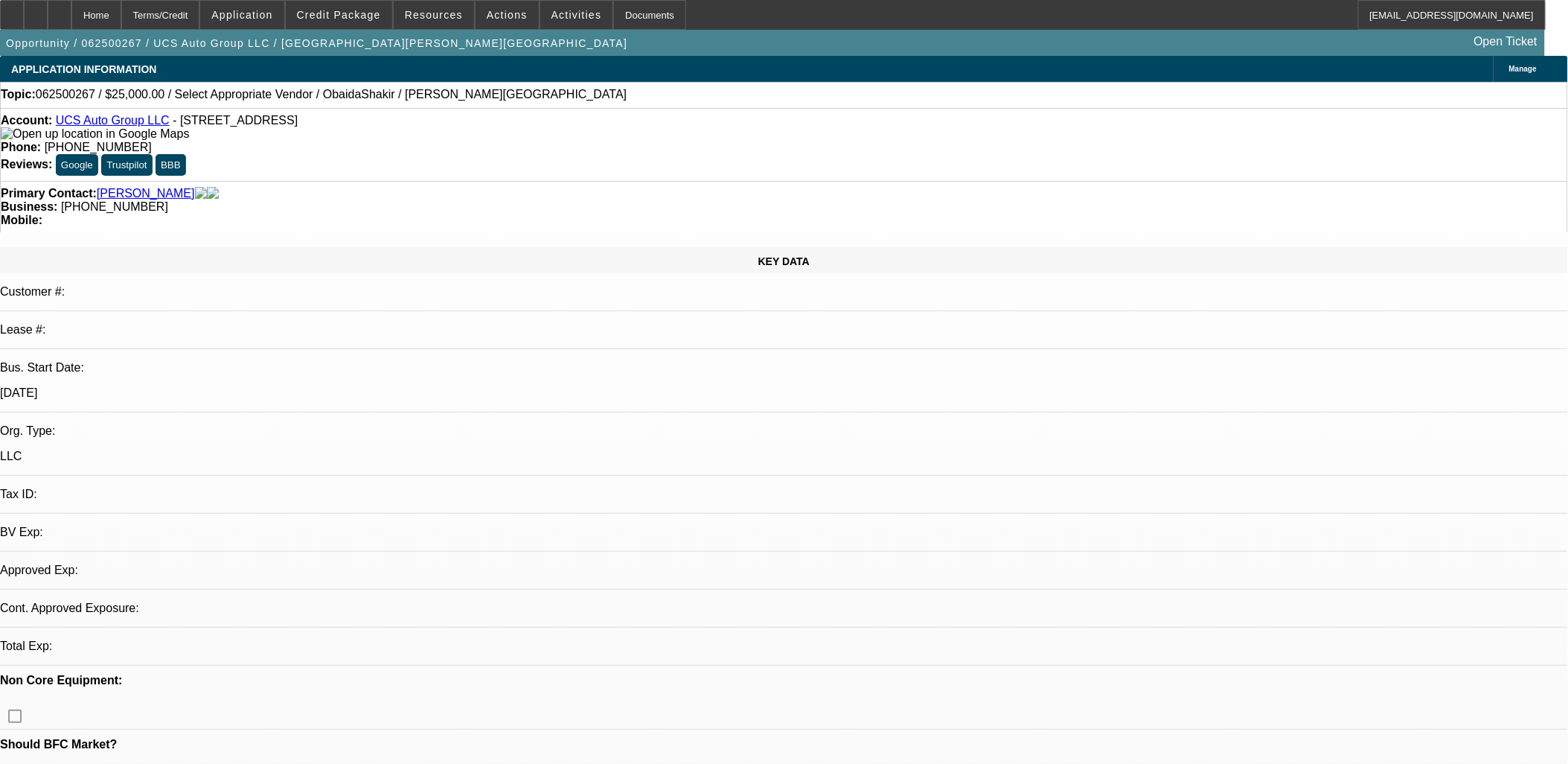
select select "0"
select select "2"
select select "0.1"
select select "4"
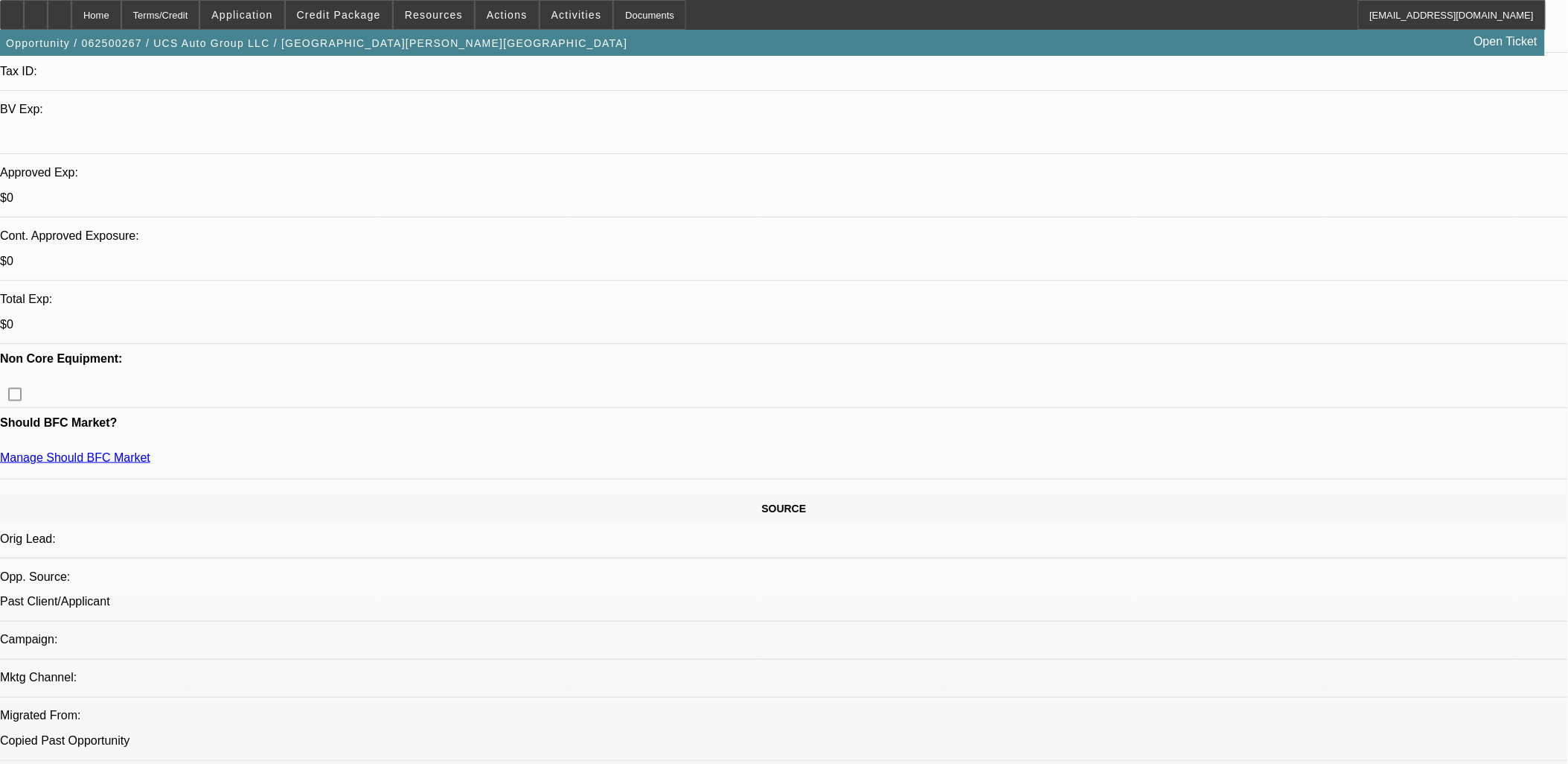
scroll to position [248, 0]
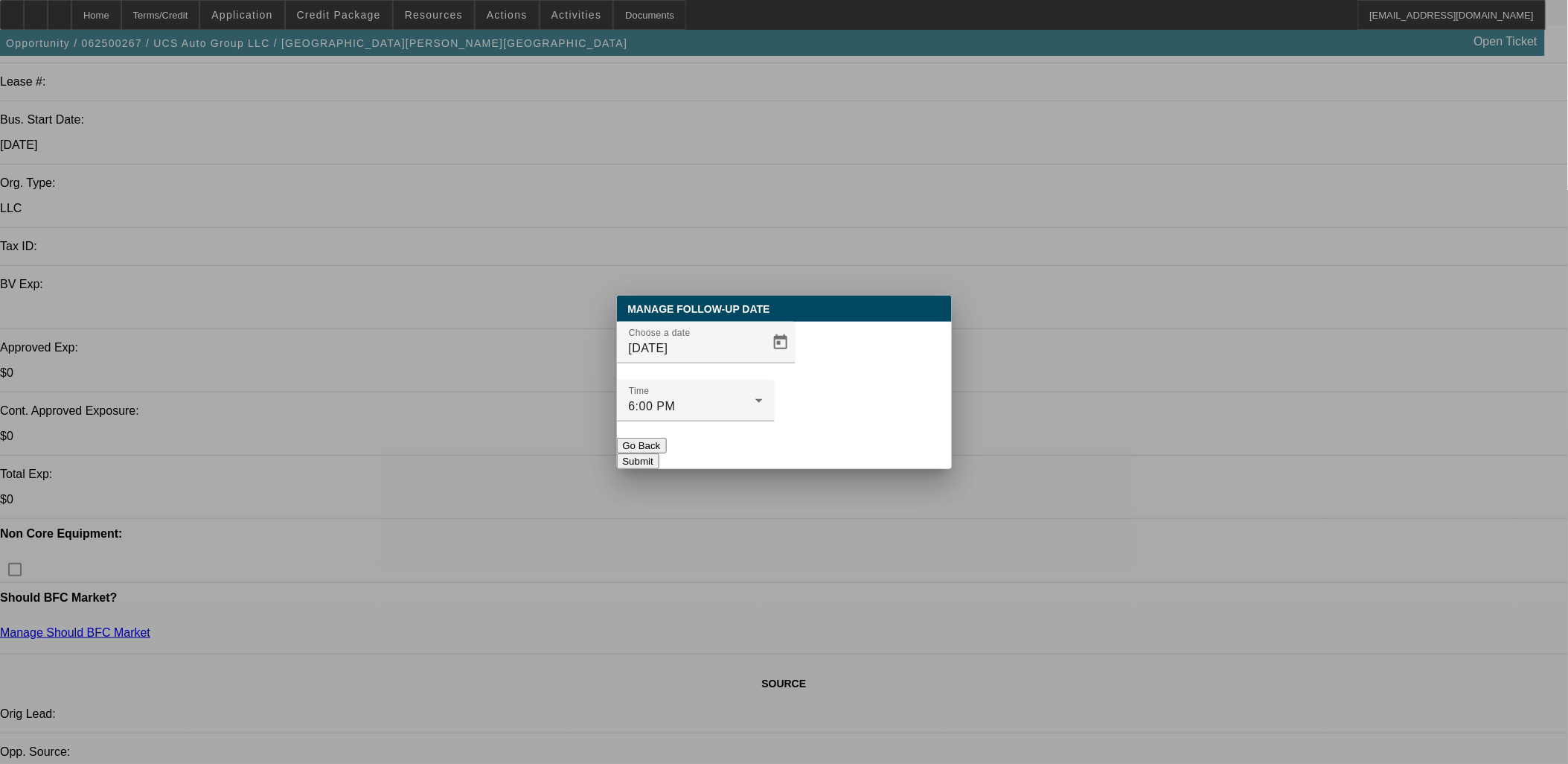
scroll to position [0, 0]
click at [771, 376] on div "Choose a date 8/18/2025" at bounding box center [784, 350] width 335 height 58
click at [763, 361] on span "Open calendar" at bounding box center [780, 341] width 36 height 36
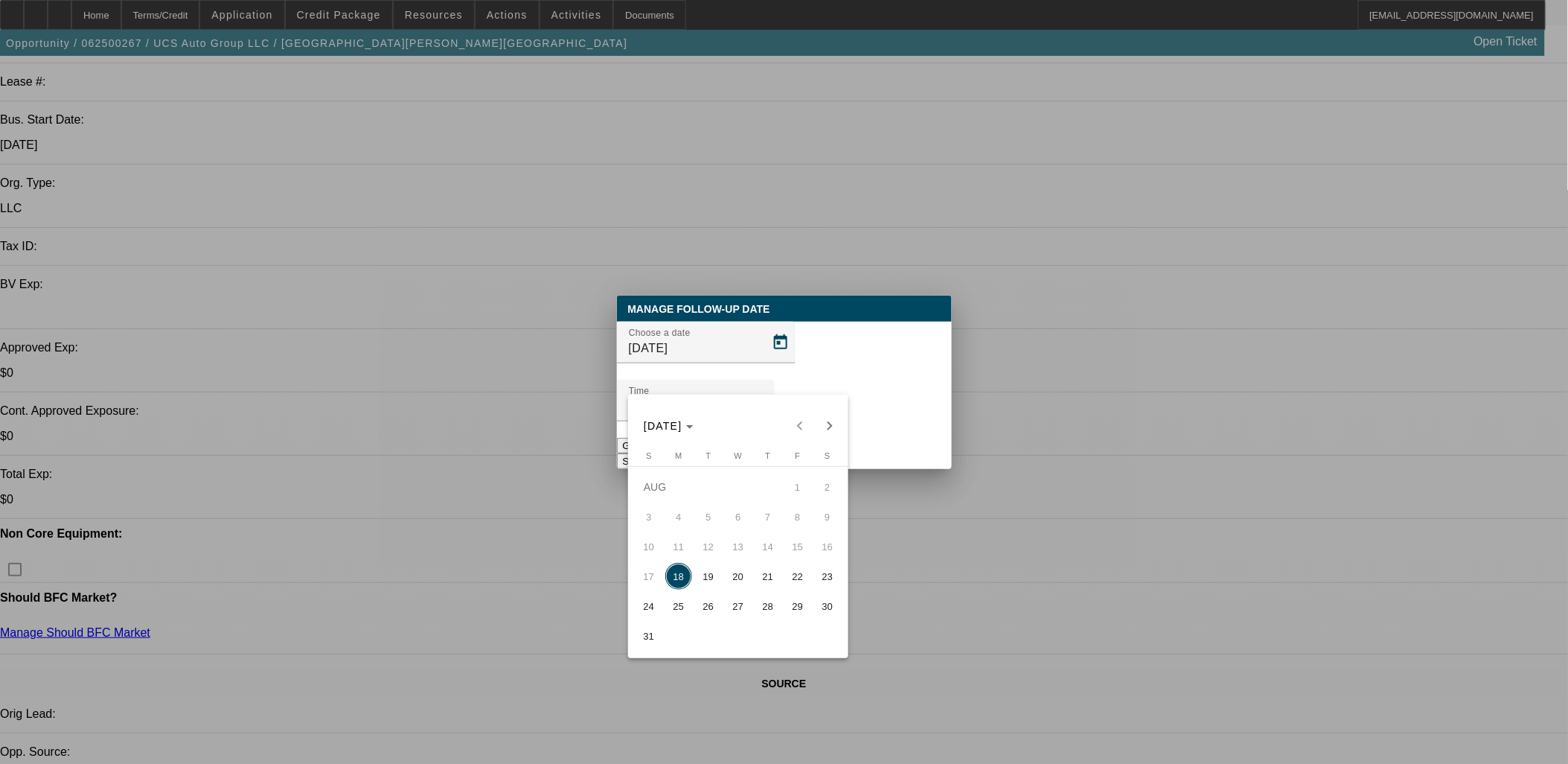
click at [718, 598] on button "26" at bounding box center [708, 606] width 30 height 30
type input "8/26/2025"
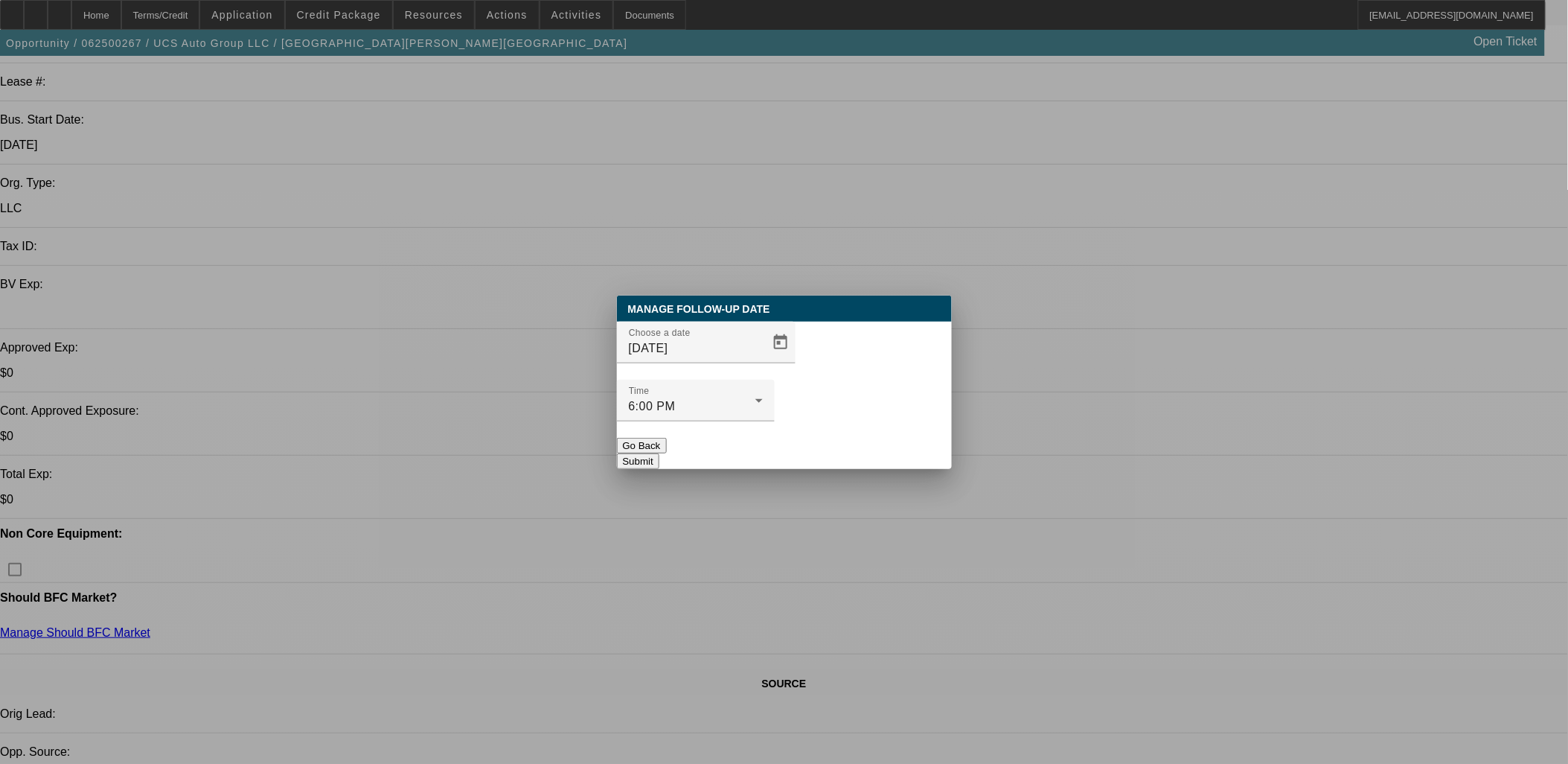
drag, startPoint x: 831, startPoint y: 445, endPoint x: 841, endPoint y: 418, distance: 28.8
click at [832, 444] on div "Manage Follow-Up Date Choose a date 8/26/2025 Time 6:00 PM Go Back Submit" at bounding box center [784, 382] width 335 height 174
click at [660, 453] on button "Submit" at bounding box center [638, 461] width 42 height 15
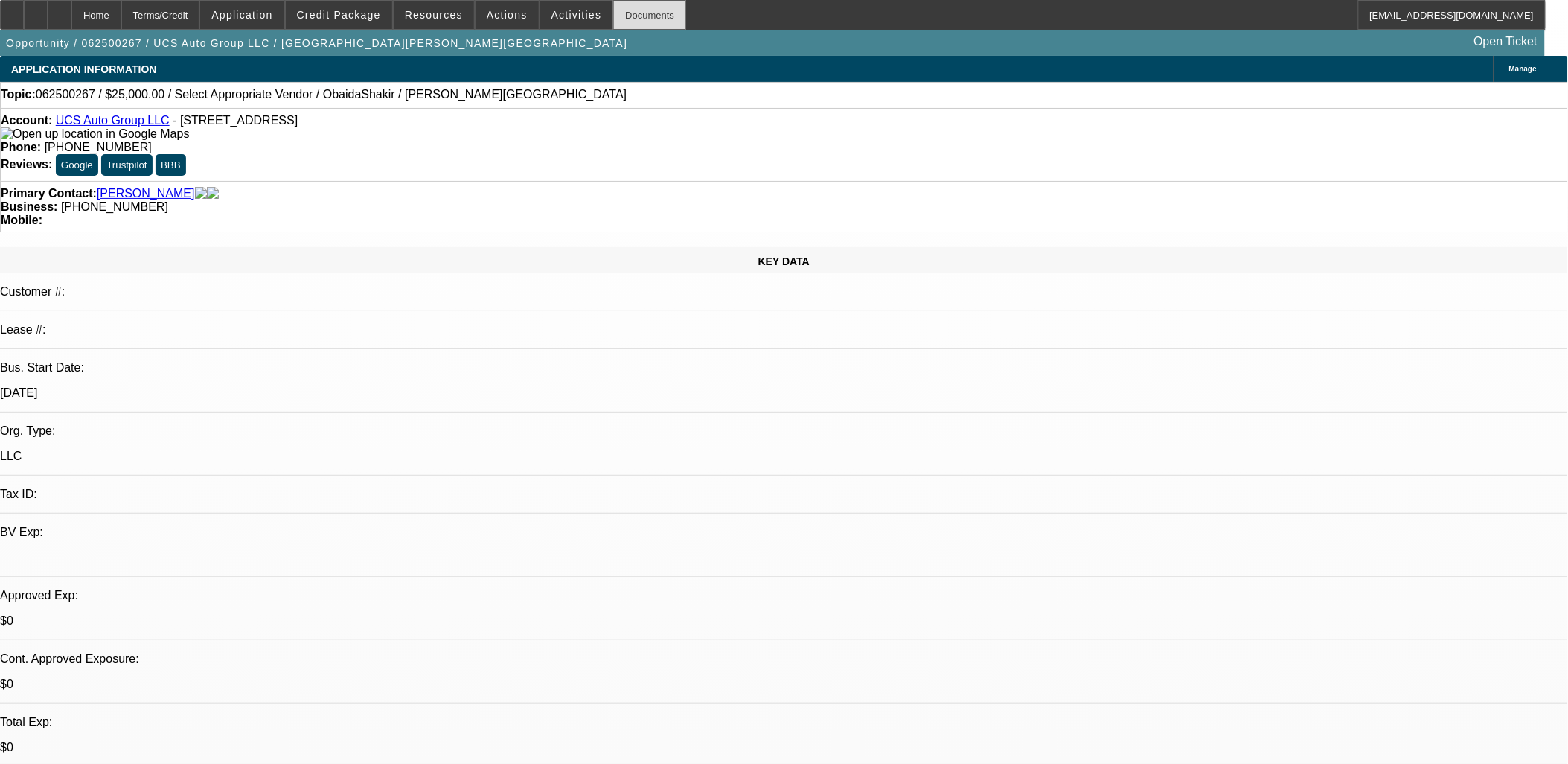
scroll to position [248, 0]
